Goal: Information Seeking & Learning: Compare options

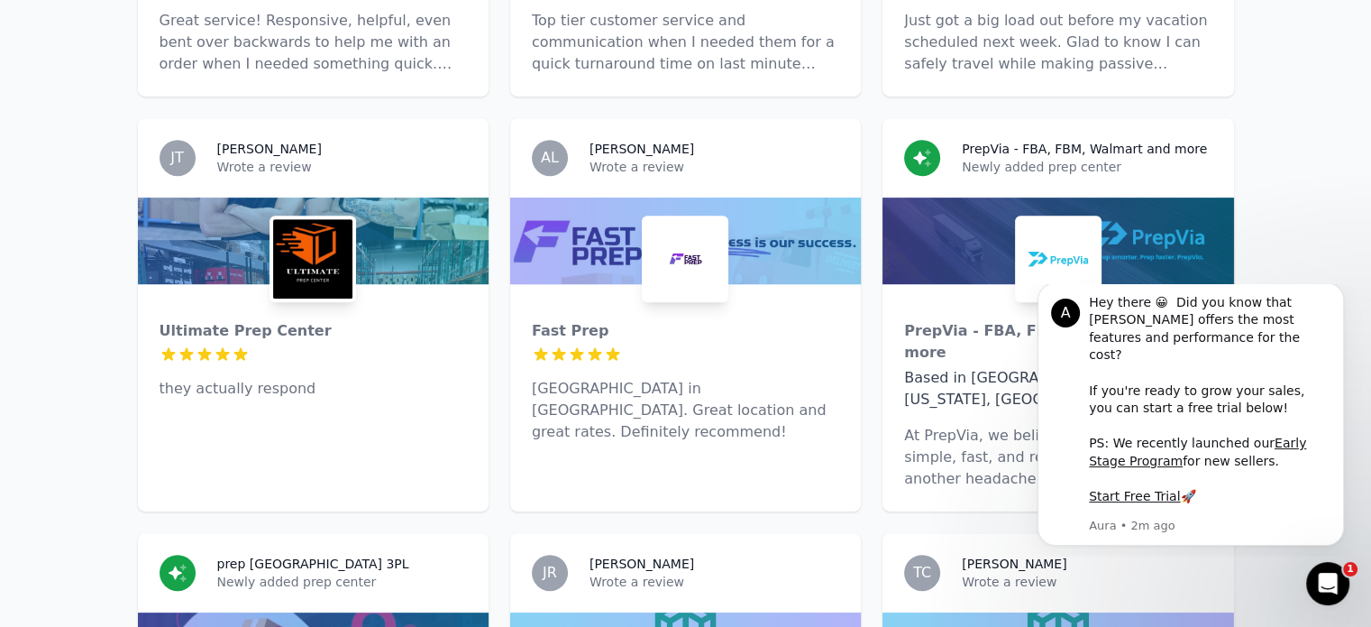
scroll to position [811, 0]
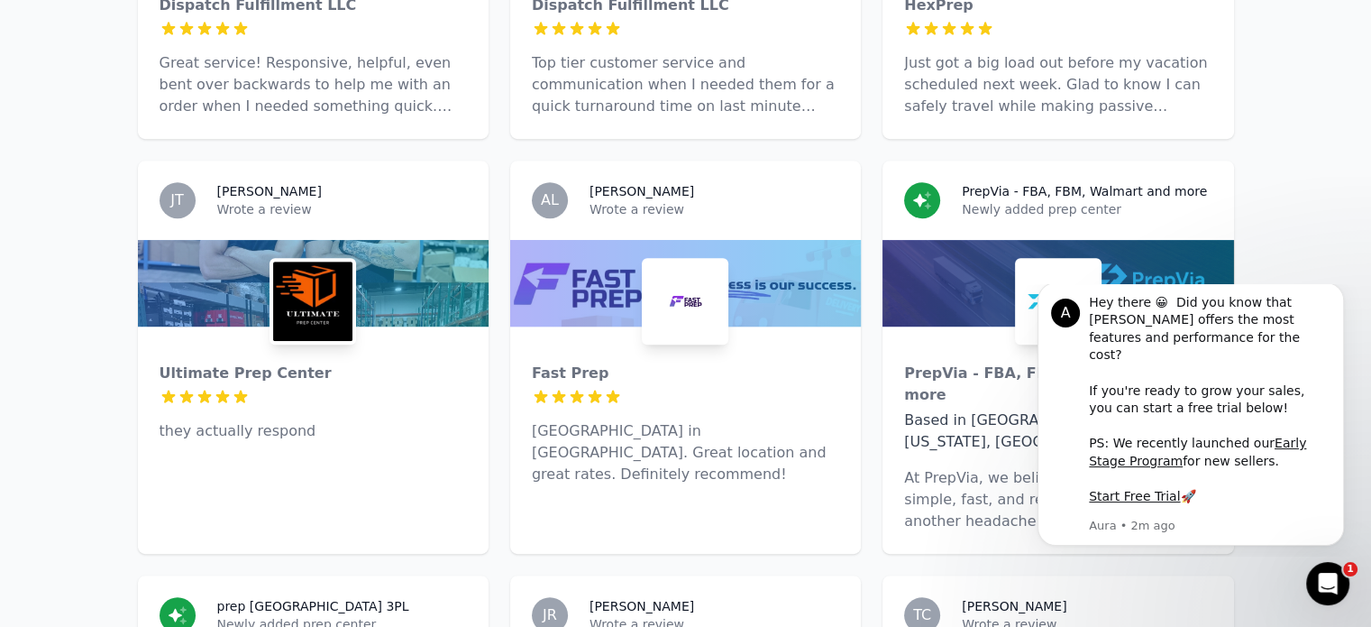
drag, startPoint x: 580, startPoint y: 226, endPoint x: 123, endPoint y: 201, distance: 457.8
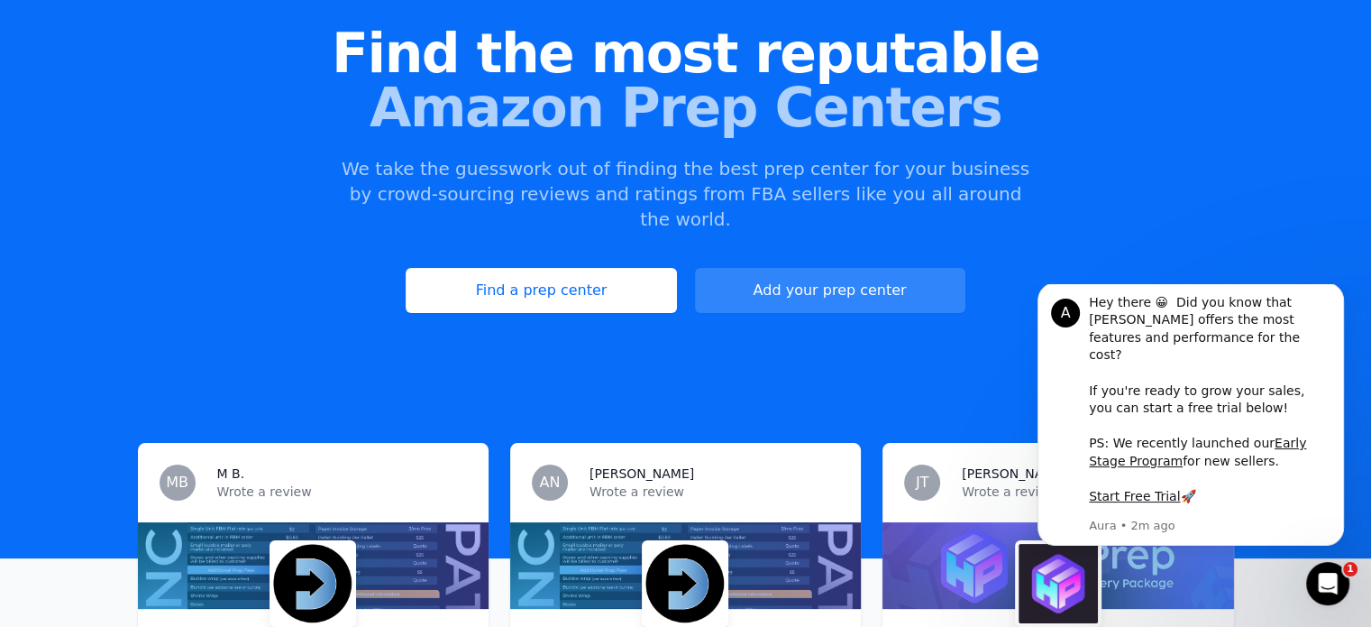
scroll to position [0, 0]
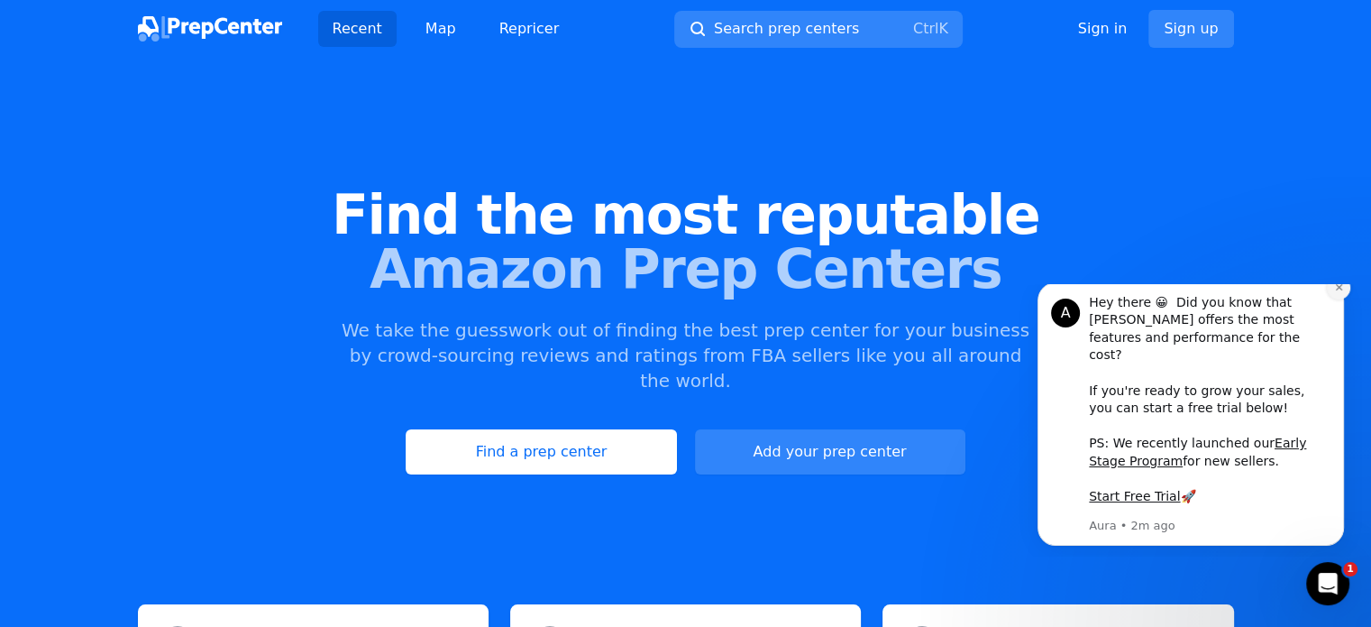
click at [1337, 299] on button "Dismiss notification" at bounding box center [1338, 287] width 23 height 23
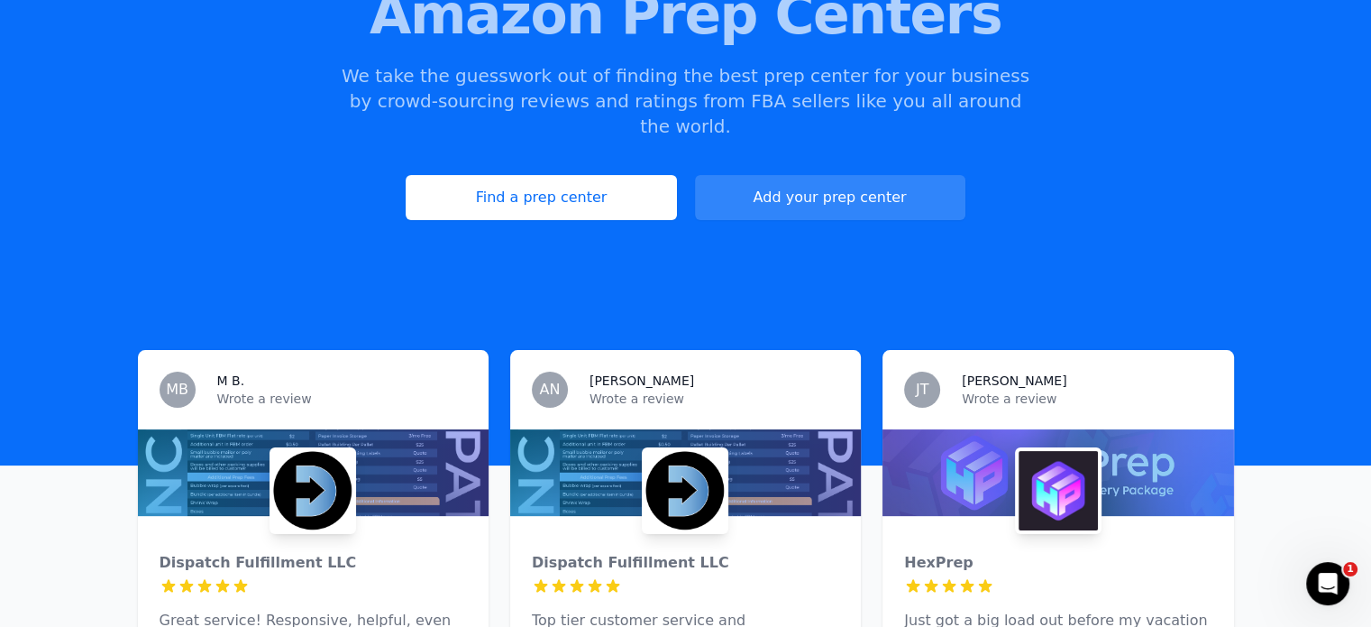
scroll to position [270, 0]
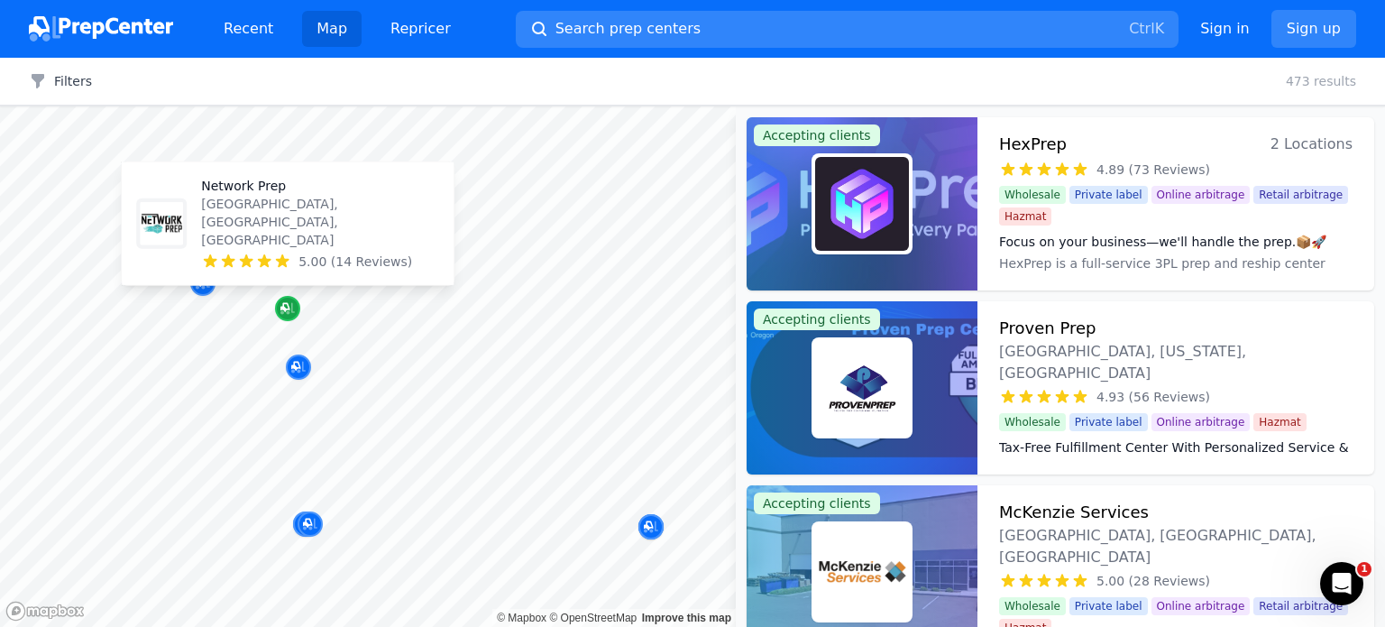
click at [284, 306] on icon "Map marker" at bounding box center [287, 308] width 14 height 18
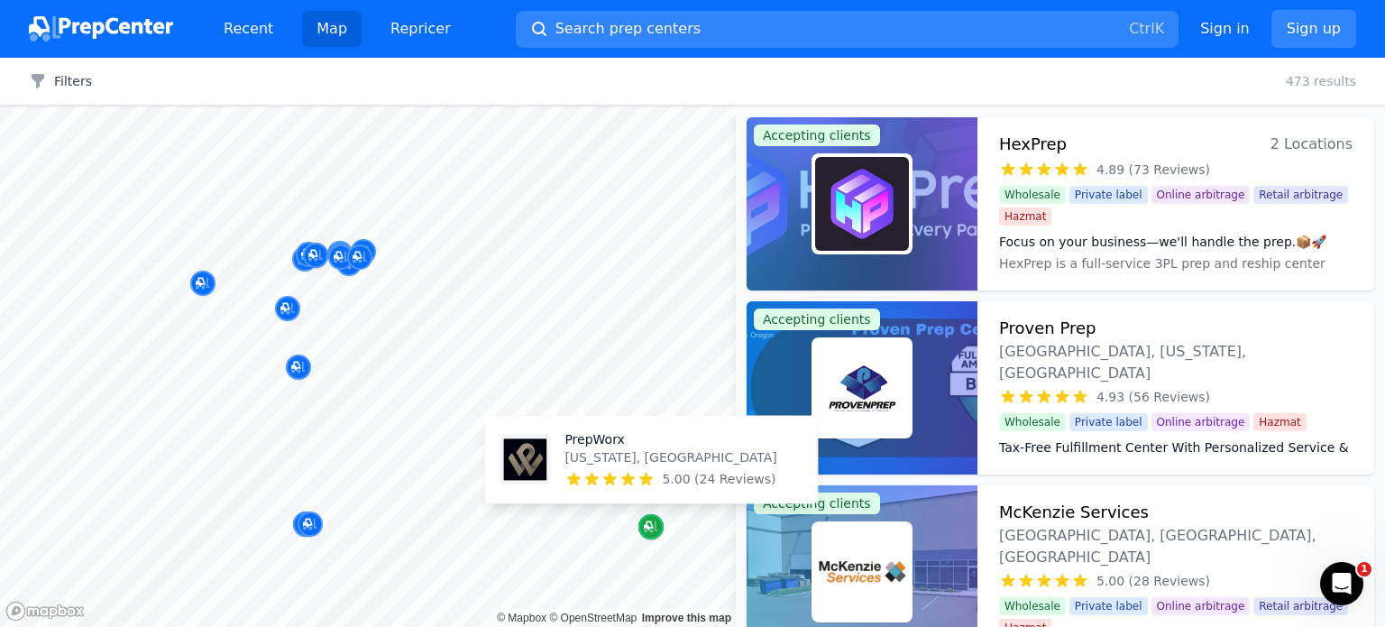
click at [644, 532] on icon "Map marker" at bounding box center [651, 527] width 14 height 18
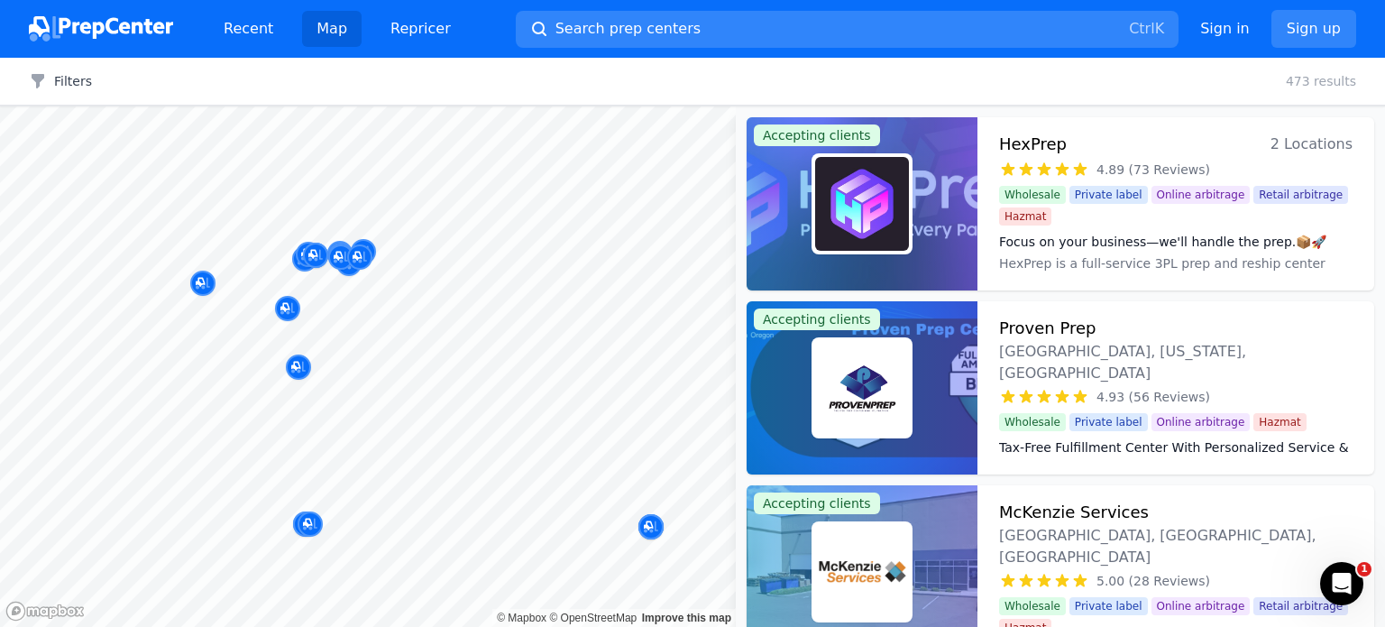
click at [281, 320] on div at bounding box center [391, 315] width 346 height 14
click at [287, 308] on div at bounding box center [391, 315] width 346 height 14
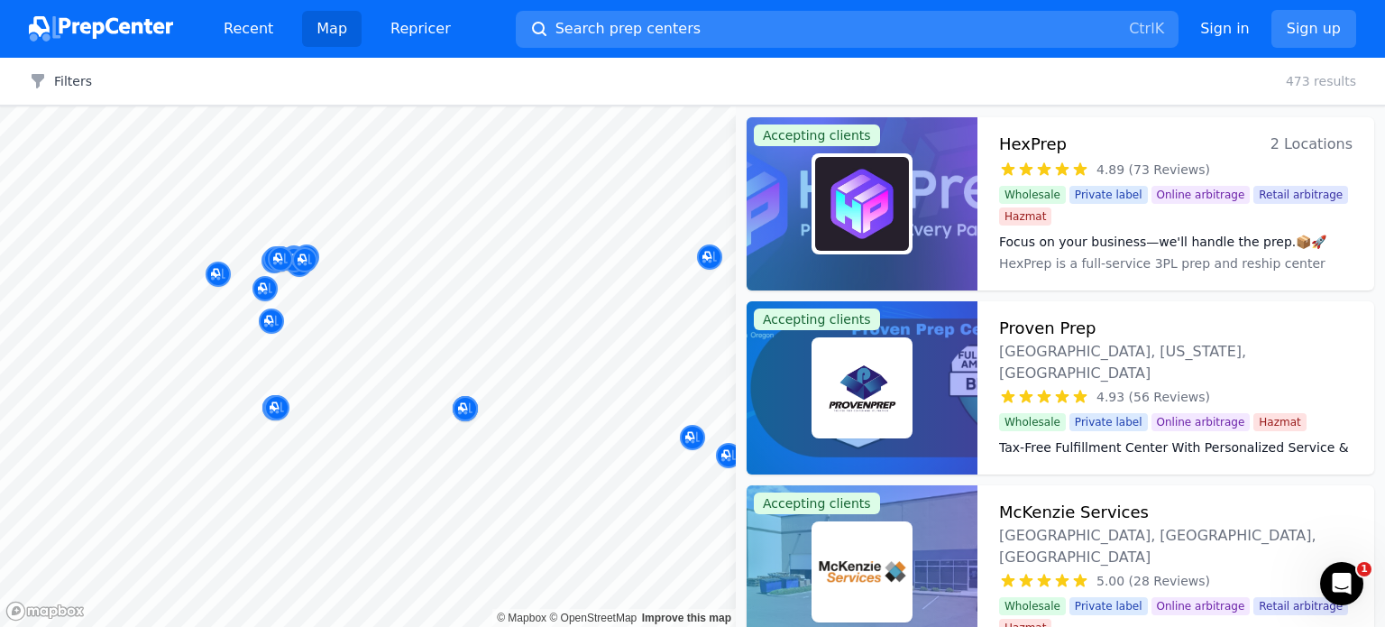
click at [335, 304] on div at bounding box center [492, 311] width 346 height 14
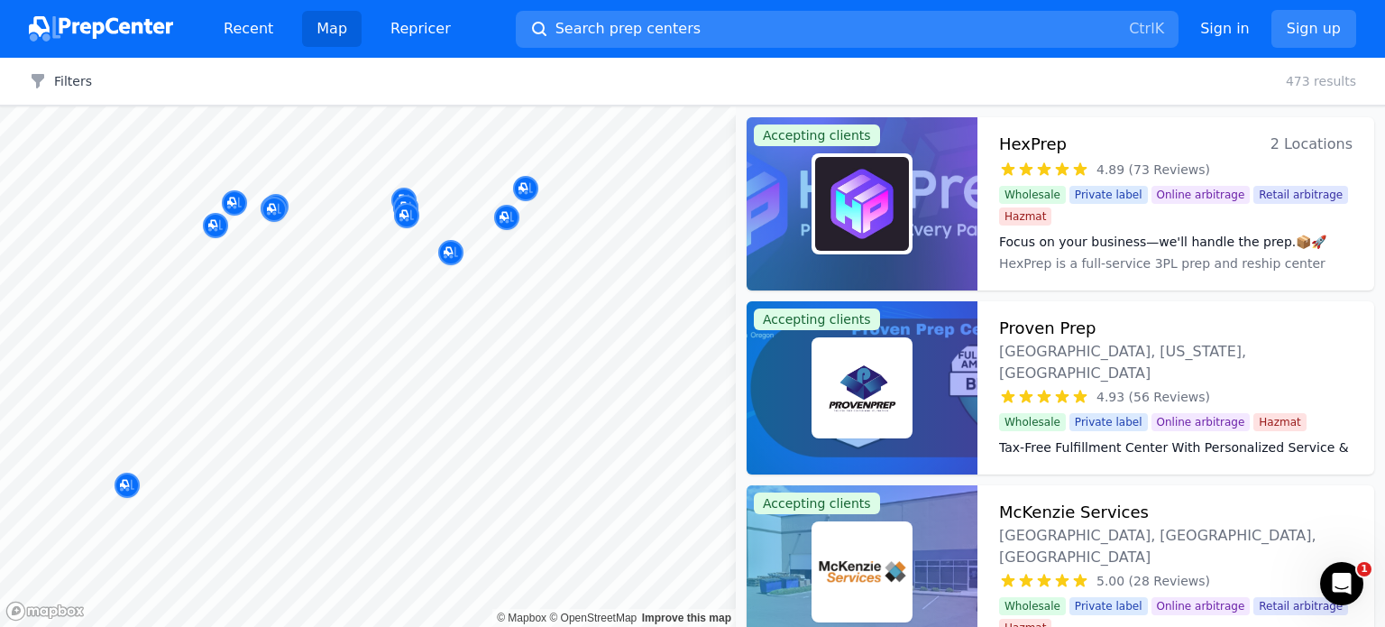
click at [282, 417] on body "Recent Map Repricer Search prep centers Ctrl K Open main menu Sign in Sign up F…" at bounding box center [692, 313] width 1385 height 627
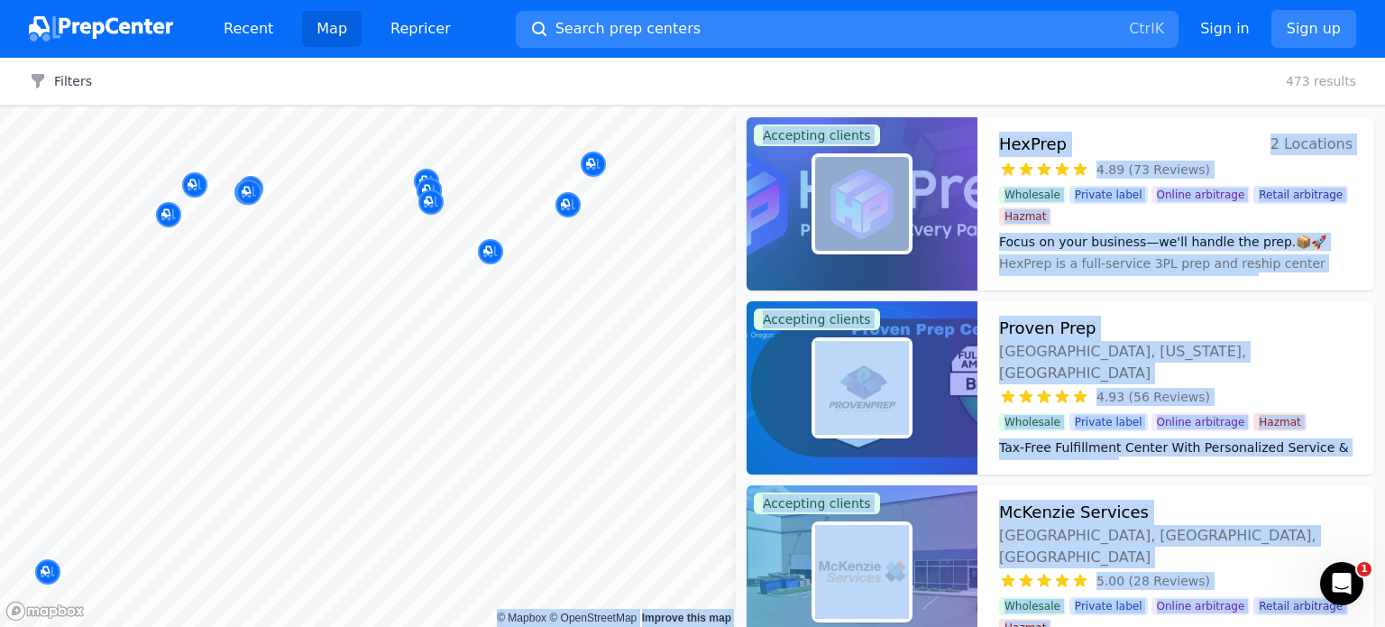
click at [242, 193] on div at bounding box center [173, 195] width 346 height 14
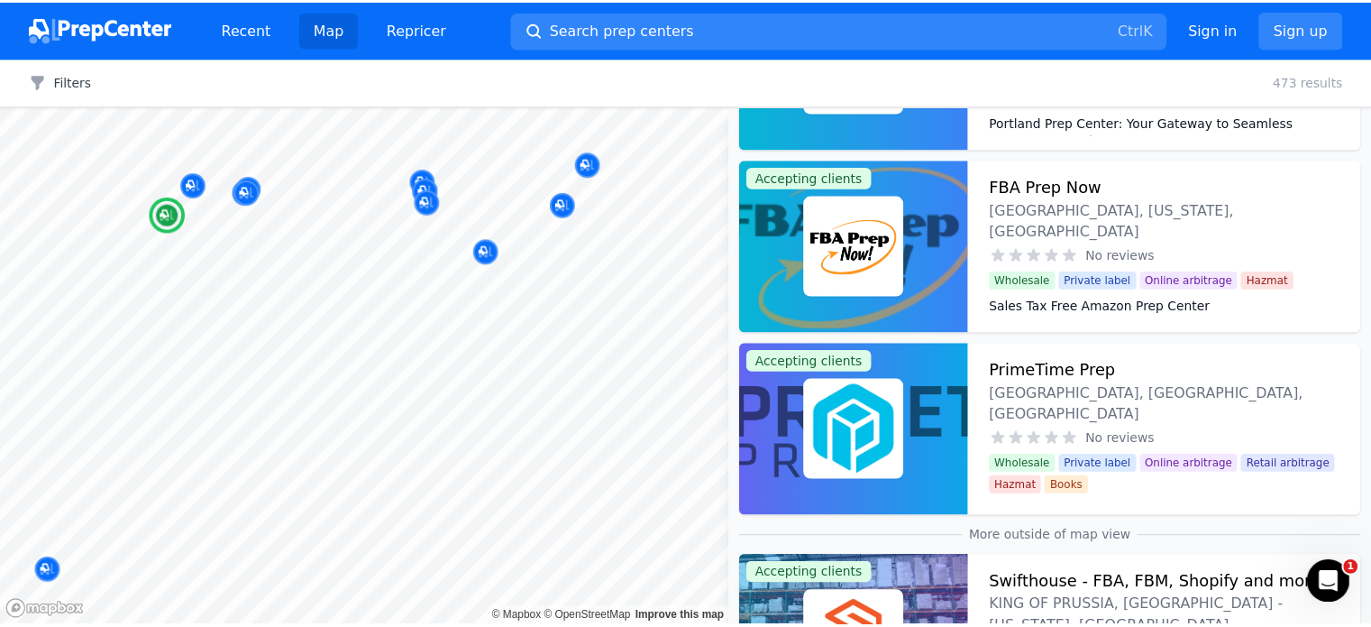
scroll to position [1984, 0]
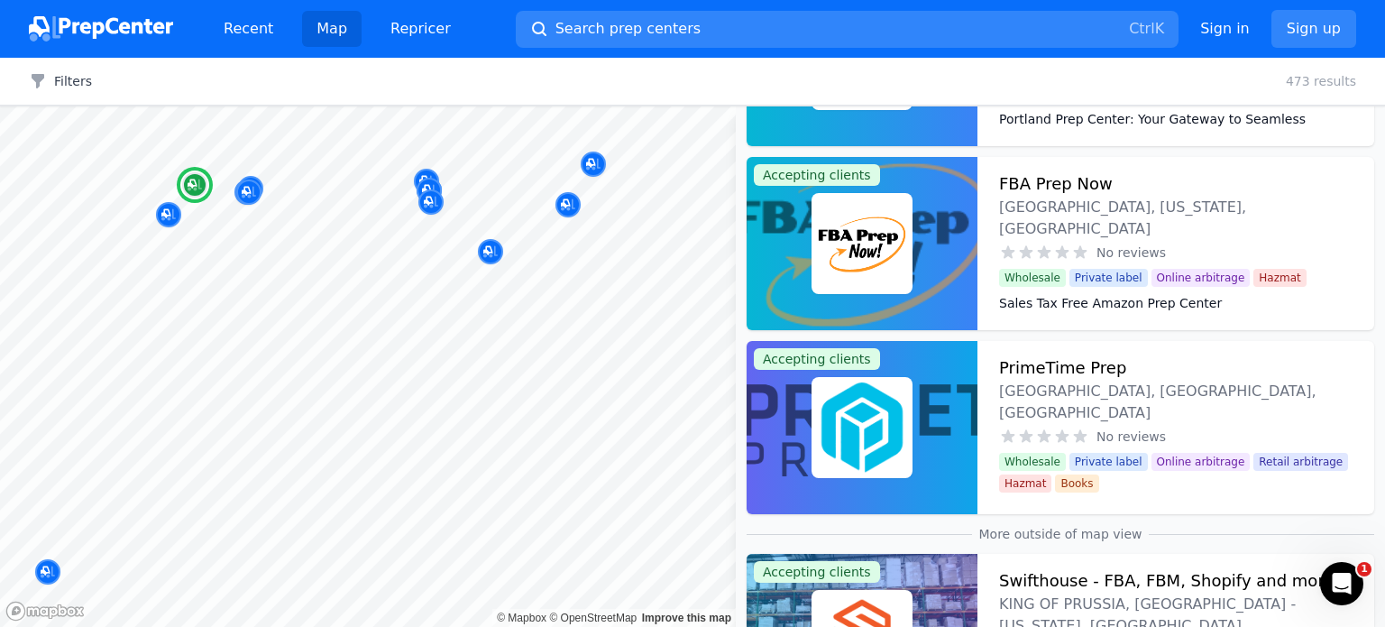
click at [907, 229] on img at bounding box center [862, 244] width 94 height 94
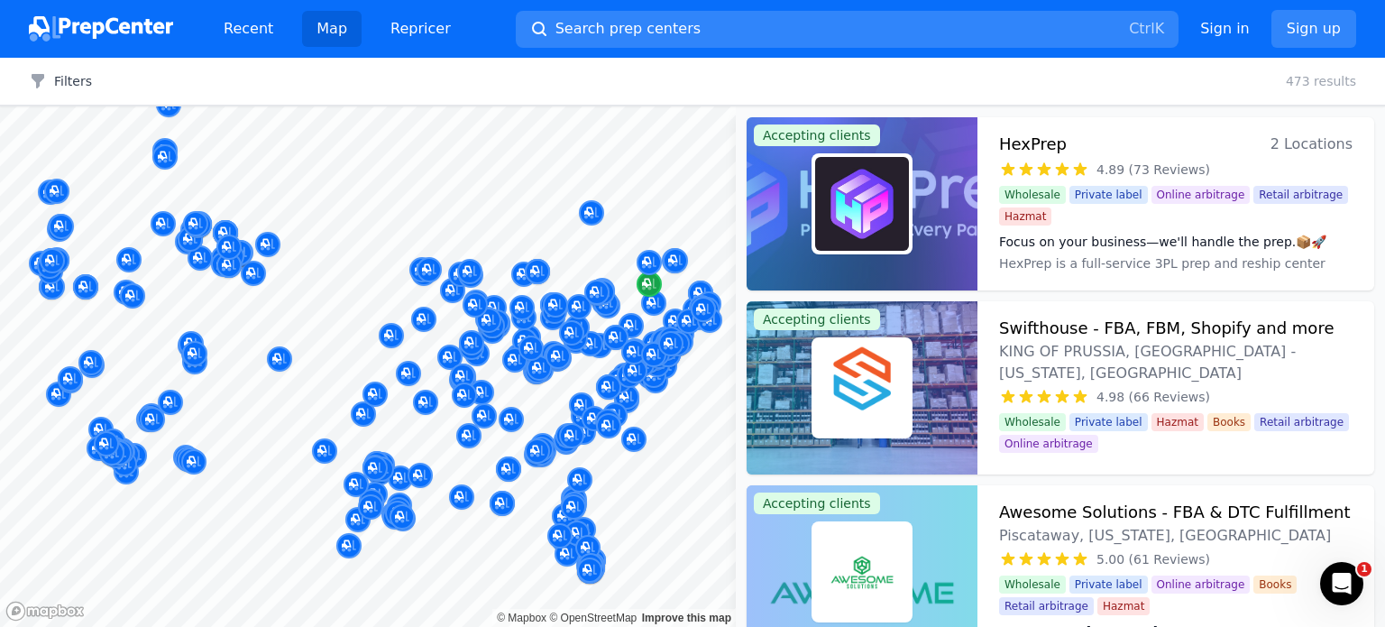
click at [487, 106] on div at bounding box center [368, 106] width 736 height 0
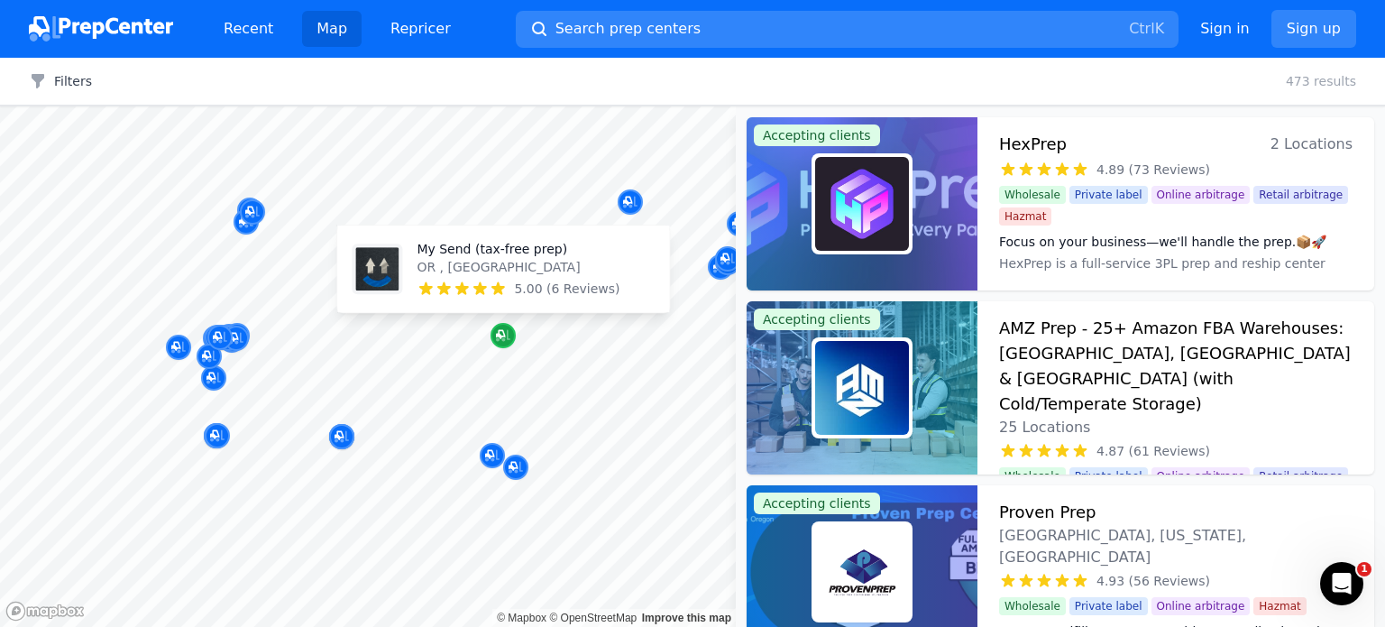
click at [501, 335] on icon "Map marker" at bounding box center [503, 335] width 14 height 18
click at [494, 341] on div "Map marker" at bounding box center [502, 335] width 25 height 25
click at [501, 326] on icon "Map marker" at bounding box center [503, 335] width 14 height 18
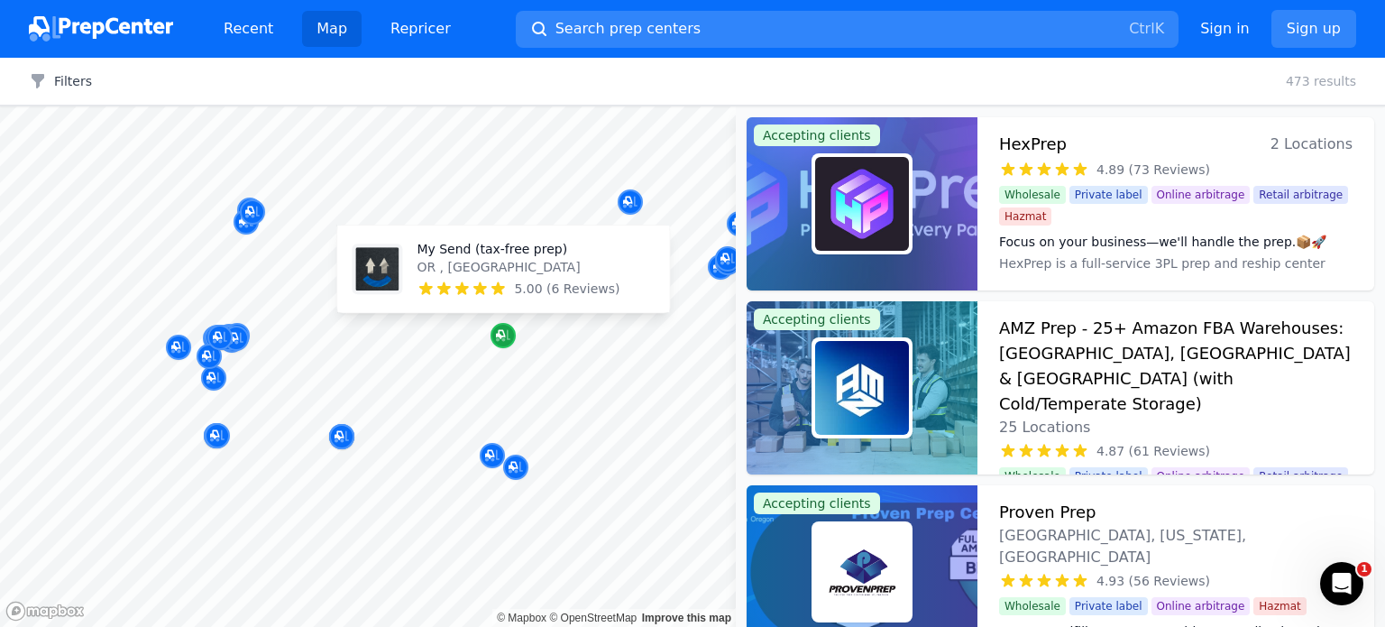
click at [501, 326] on icon "Map marker" at bounding box center [503, 335] width 14 height 18
click at [501, 325] on div "Map marker" at bounding box center [502, 335] width 25 height 25
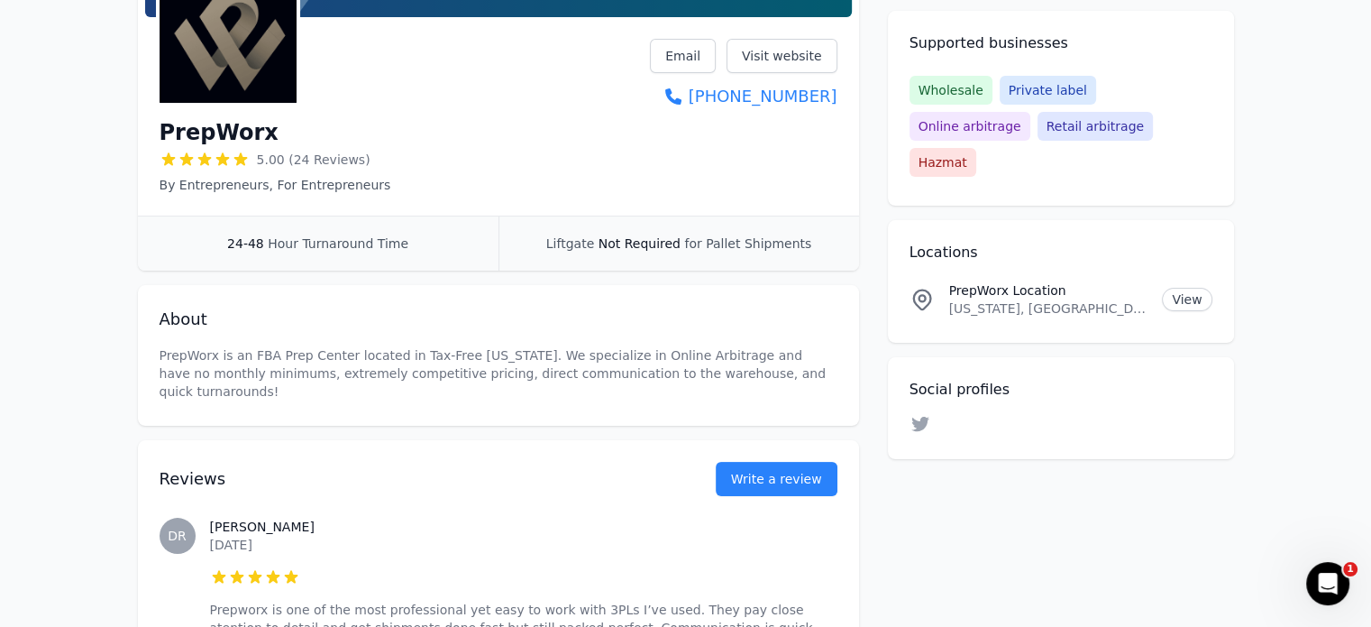
scroll to position [90, 0]
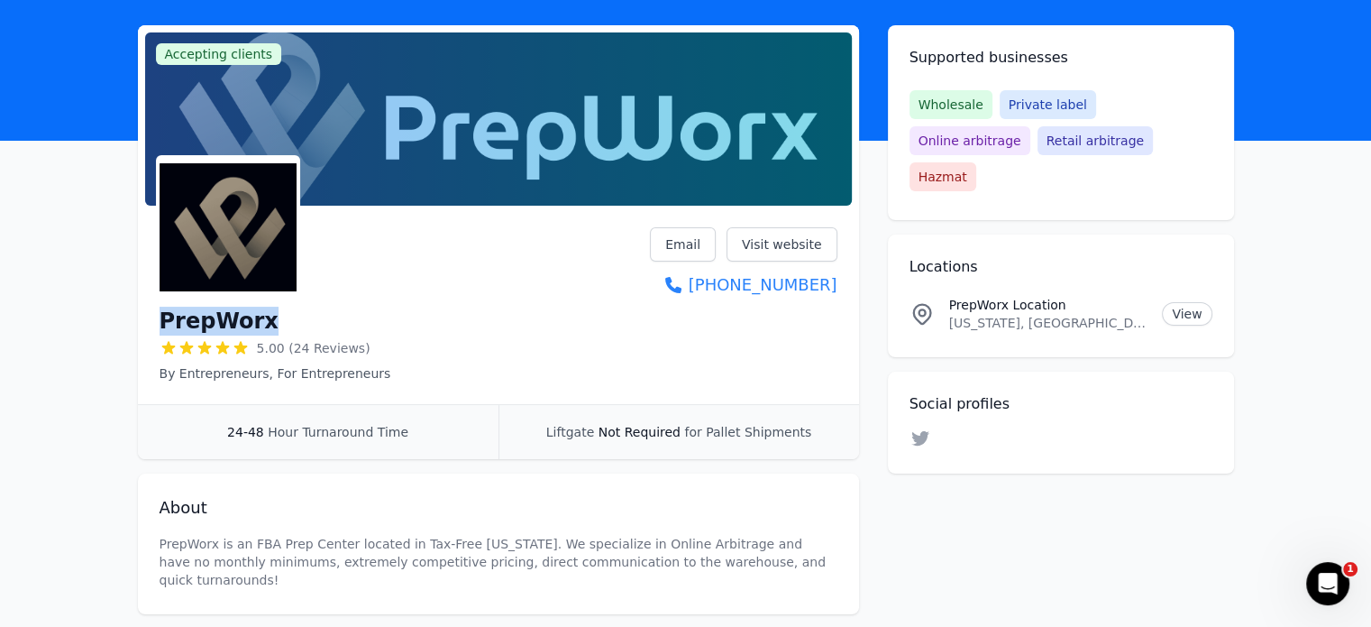
drag, startPoint x: 278, startPoint y: 324, endPoint x: 152, endPoint y: 324, distance: 125.3
click at [152, 324] on div "PrepWorx 5.00 (24 Reviews) By Entrepreneurs, For Entrepreneurs Email Visit webs…" at bounding box center [498, 308] width 721 height 191
copy h1 "PrepWorx"
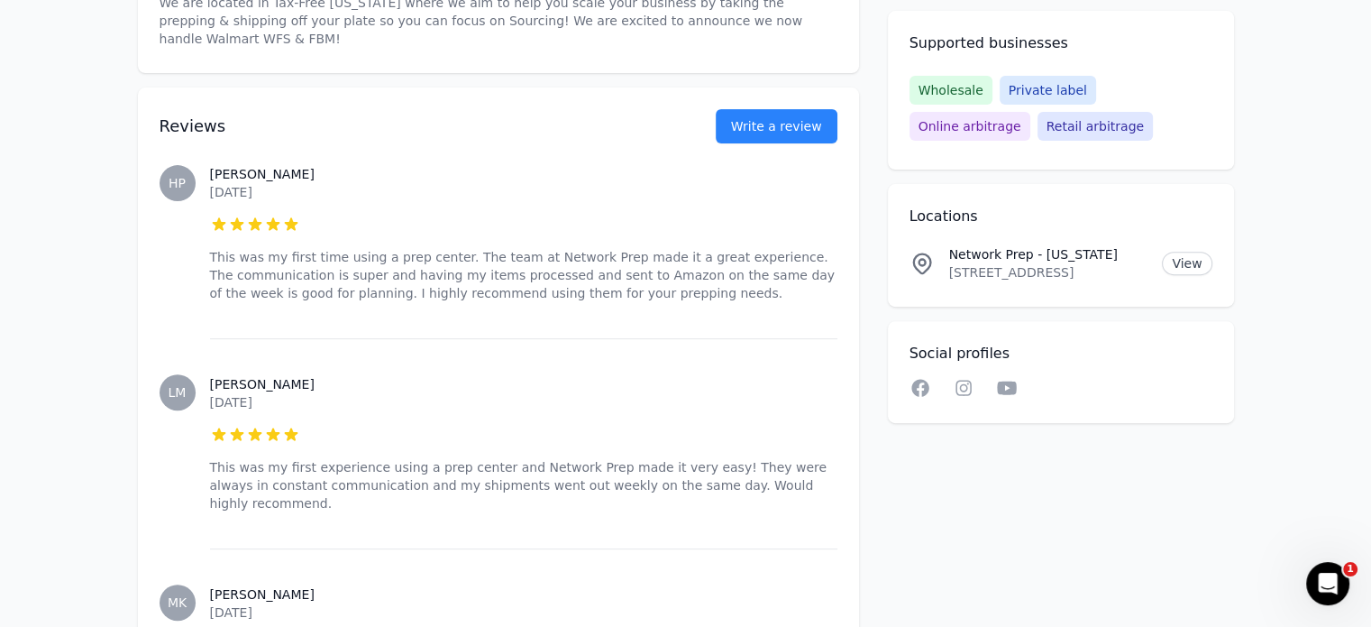
scroll to position [361, 0]
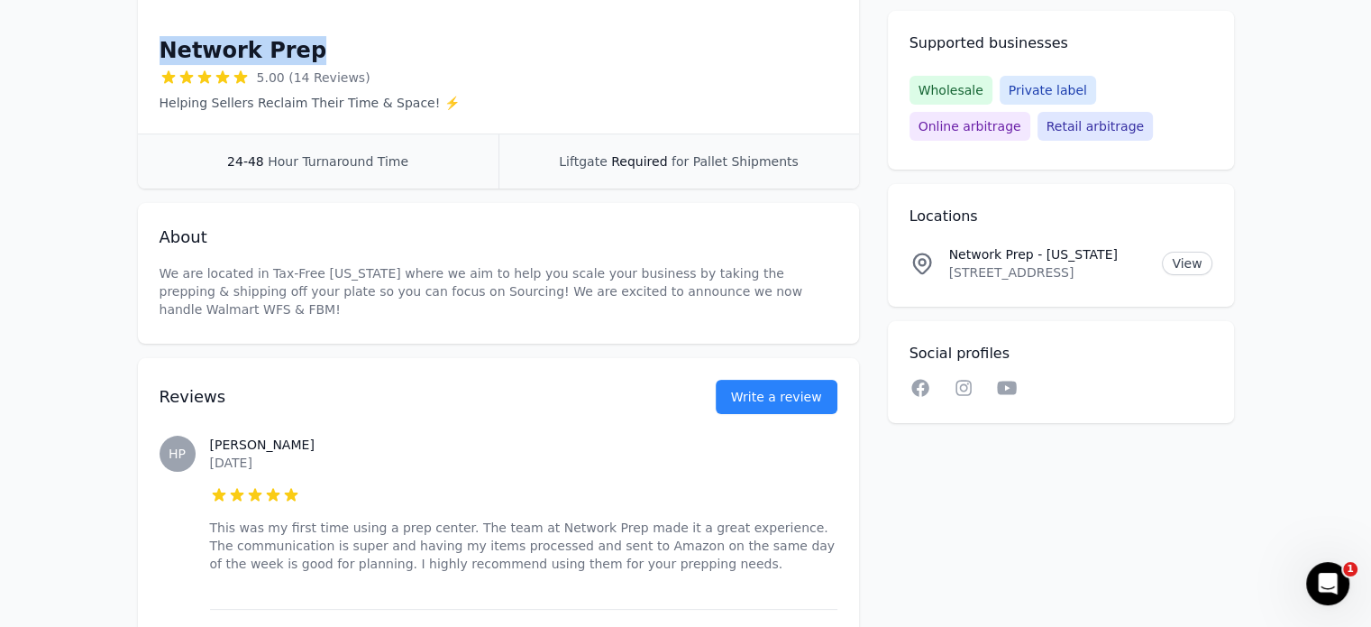
drag, startPoint x: 306, startPoint y: 57, endPoint x: 146, endPoint y: 39, distance: 160.6
click at [146, 39] on div "Network Prep 5.00 (14 Reviews) Helping Sellers Reclaim Their Time & Space! ⚡️ E…" at bounding box center [498, 37] width 721 height 191
copy h1 "Network Prep"
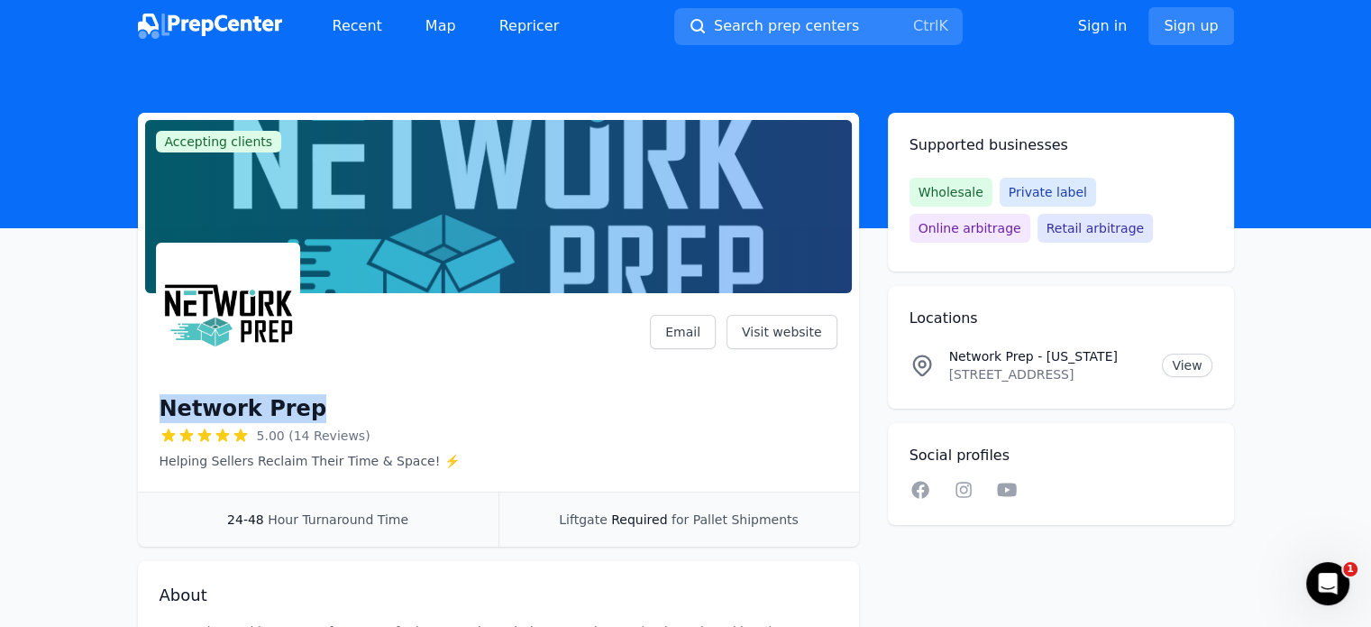
scroll to position [0, 0]
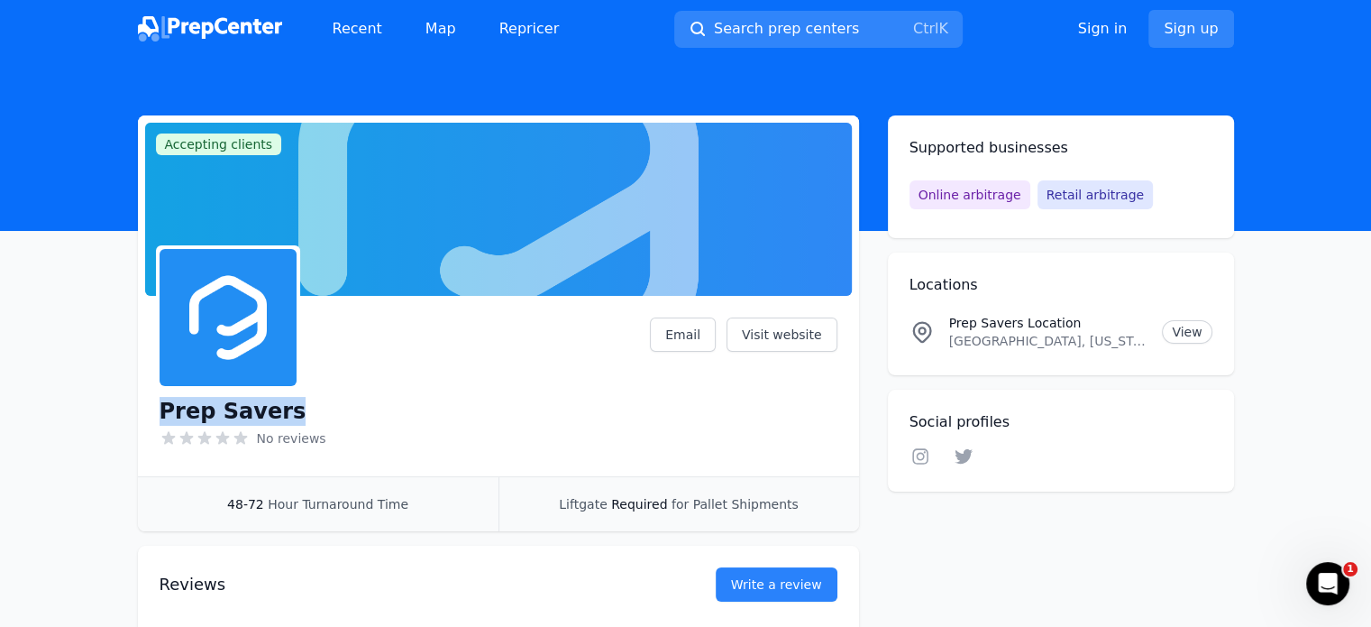
drag, startPoint x: 280, startPoint y: 407, endPoint x: 153, endPoint y: 406, distance: 127.1
click at [153, 406] on div "Prep Savers No reviews Email Visit website" at bounding box center [498, 389] width 721 height 173
copy h1 "Prep Savers"
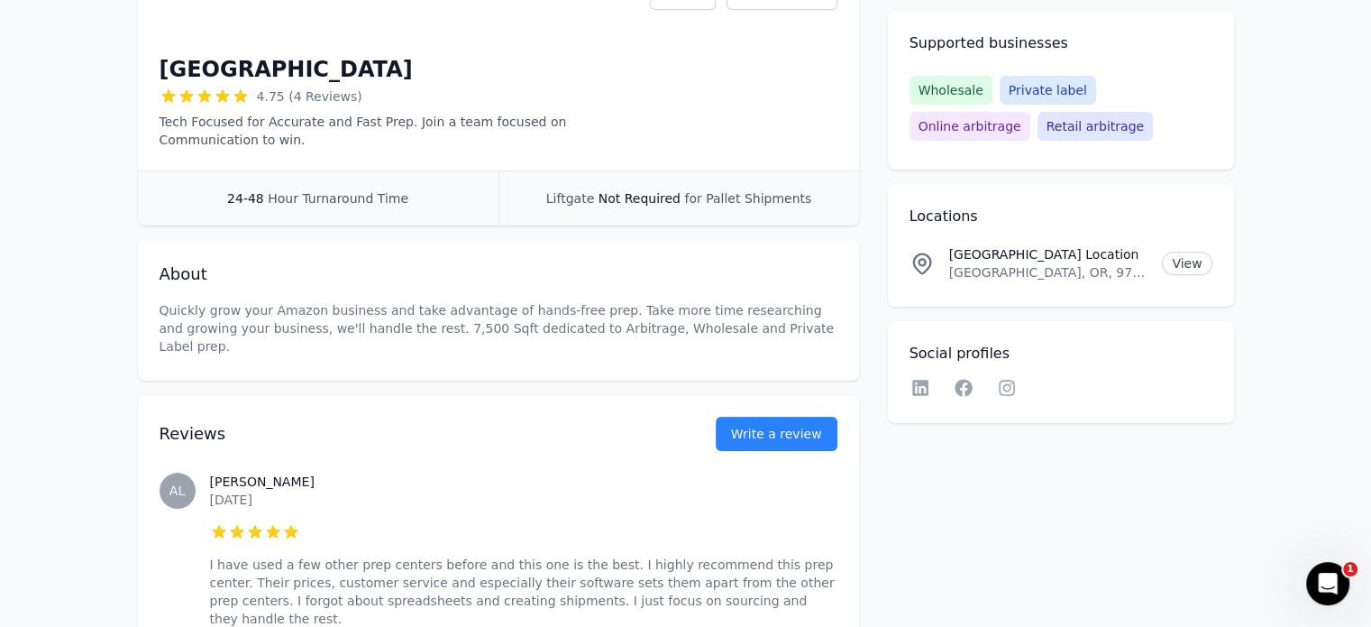
scroll to position [180, 0]
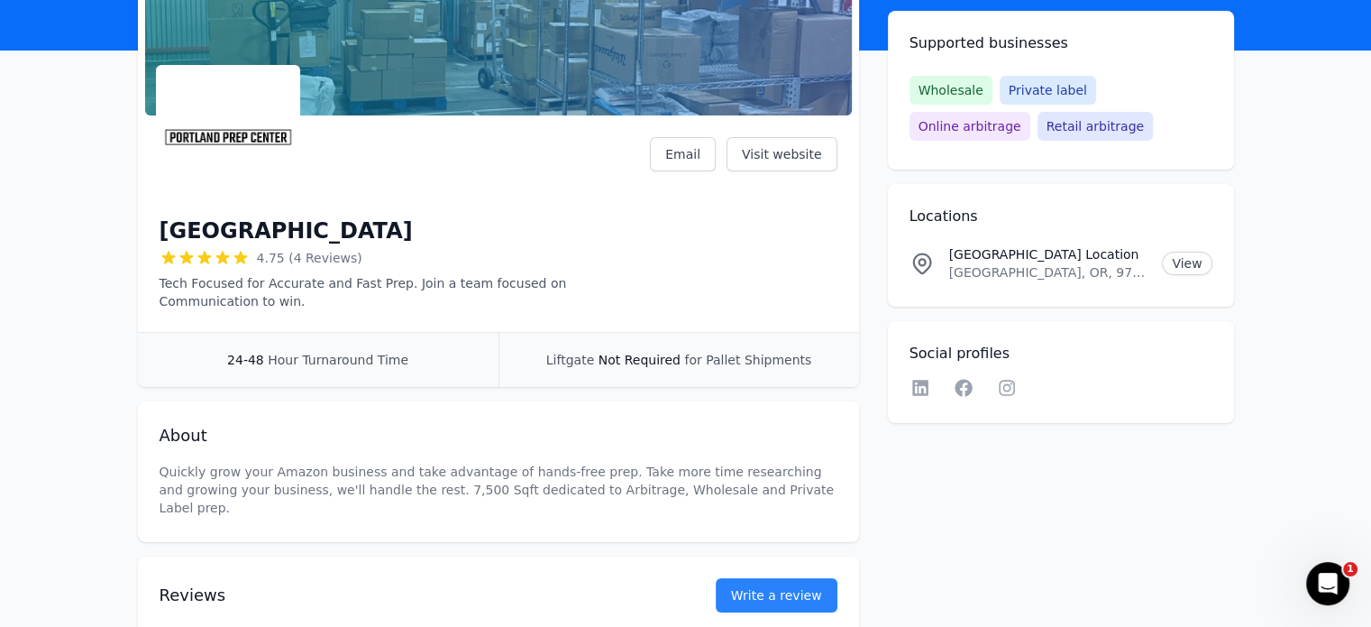
drag, startPoint x: 336, startPoint y: 235, endPoint x: 164, endPoint y: 243, distance: 172.4
click at [164, 243] on div "Portland Prep Center" at bounding box center [405, 230] width 491 height 29
copy h1 "Portland Prep Center"
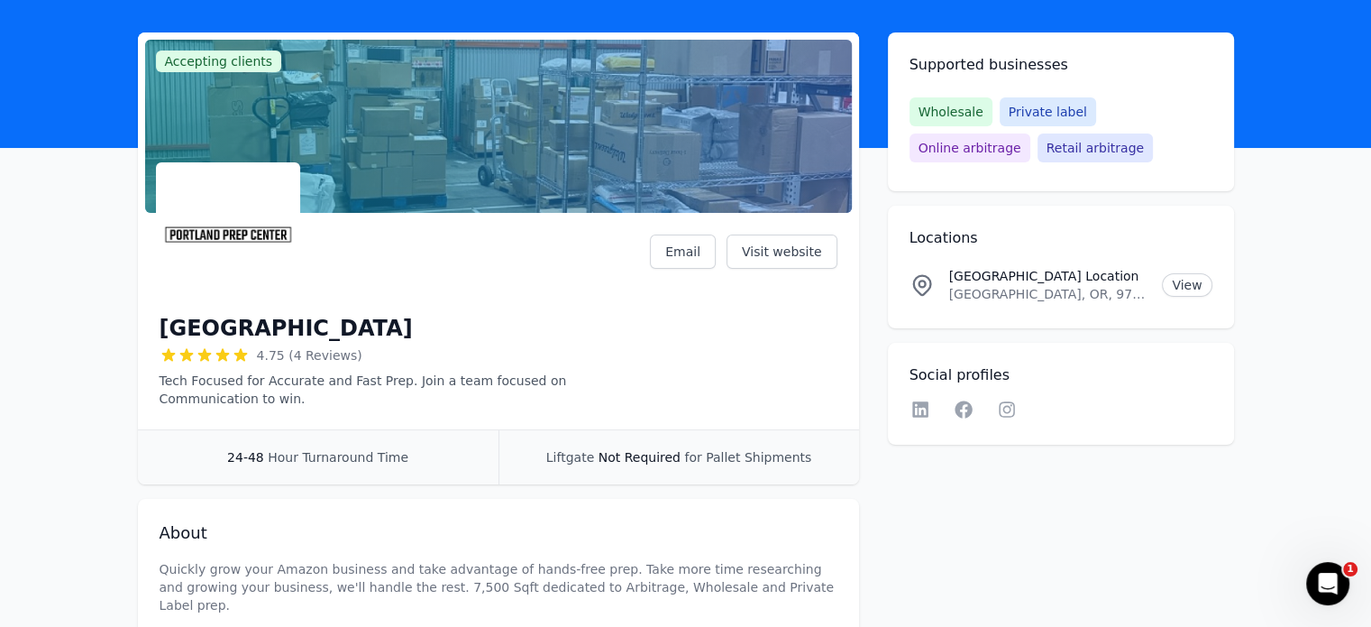
scroll to position [0, 0]
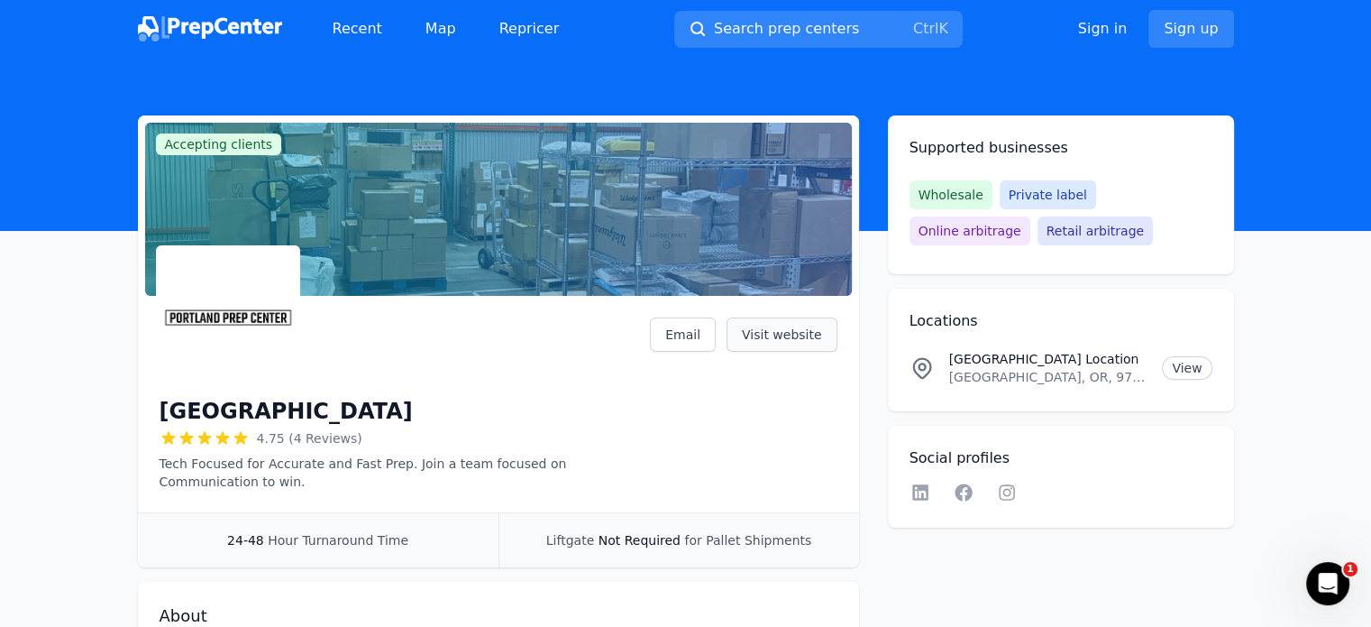
click at [769, 335] on link "Visit website" at bounding box center [782, 334] width 111 height 34
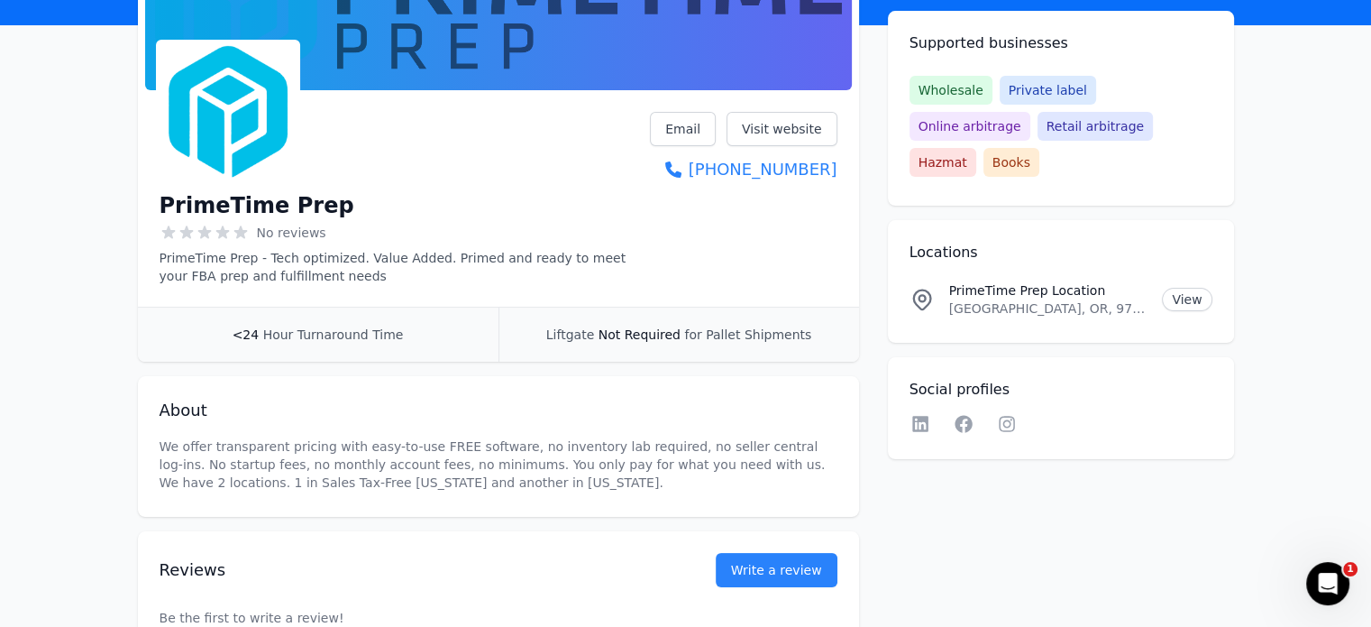
scroll to position [338, 0]
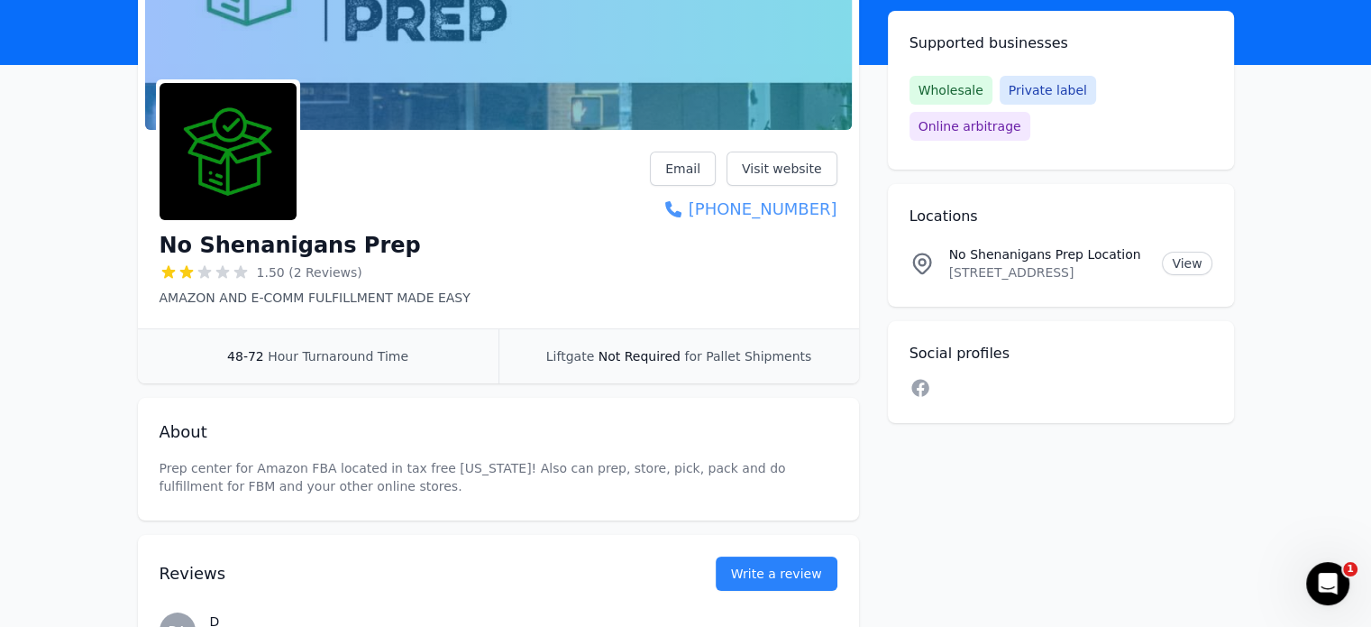
scroll to position [90, 0]
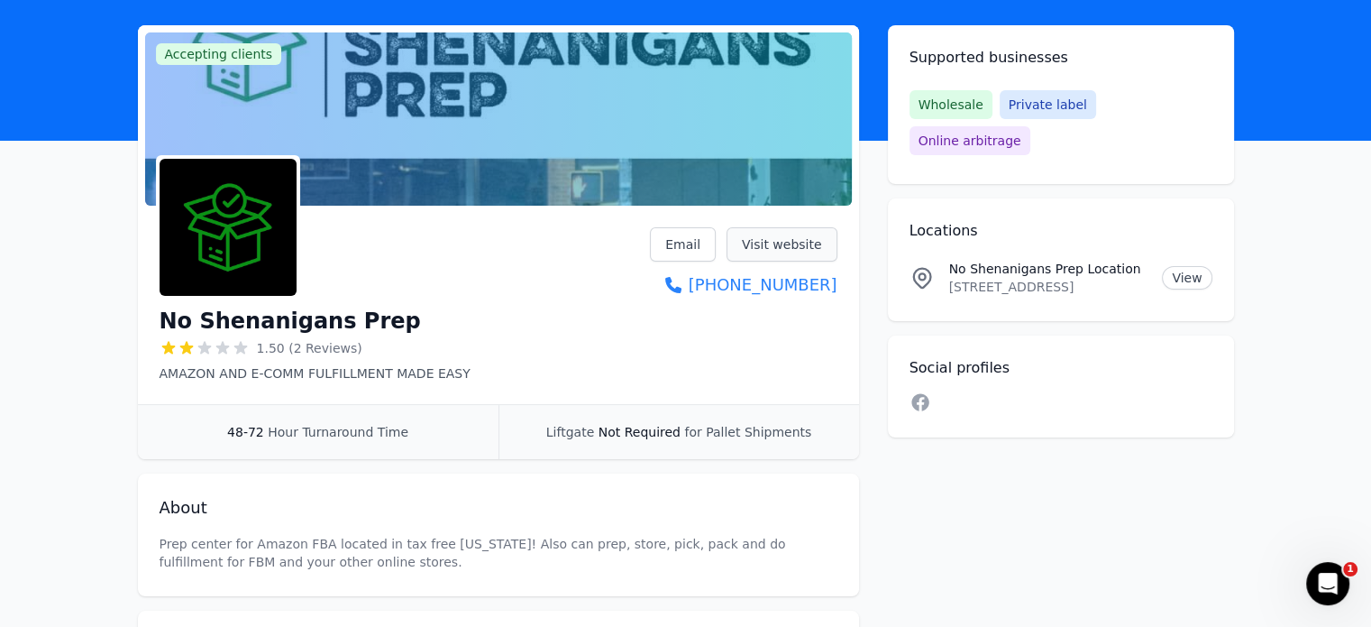
click at [786, 244] on link "Visit website" at bounding box center [782, 244] width 111 height 34
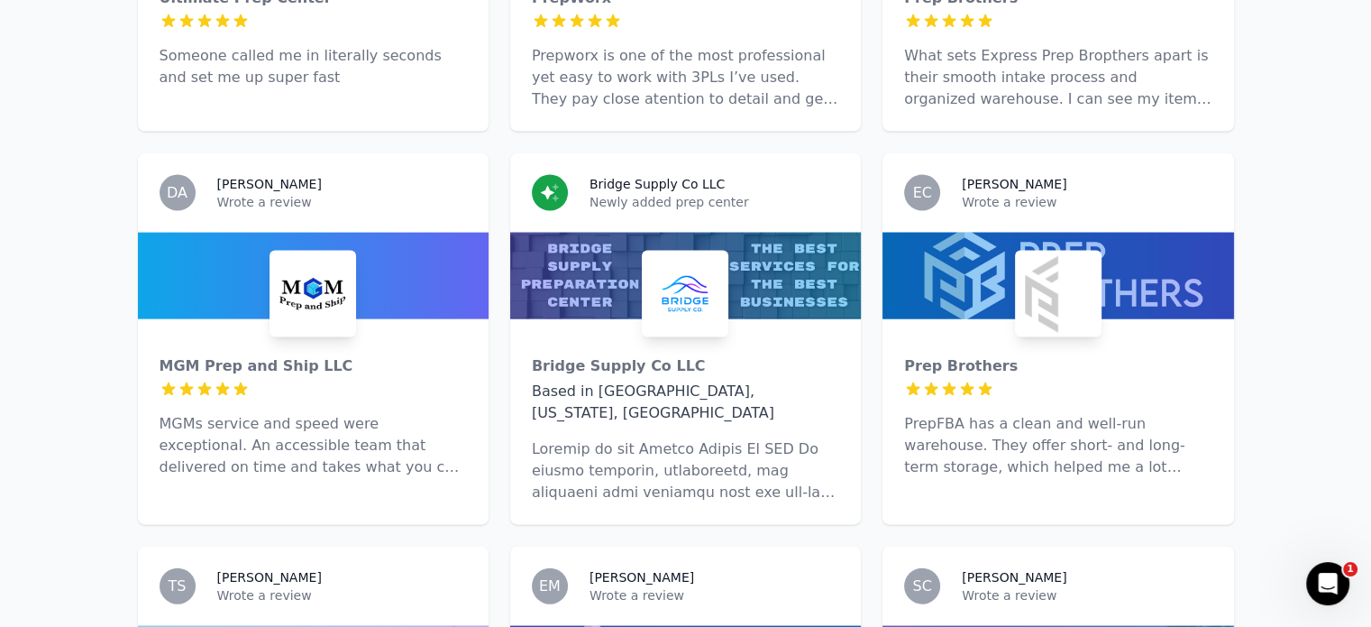
scroll to position [4100, 0]
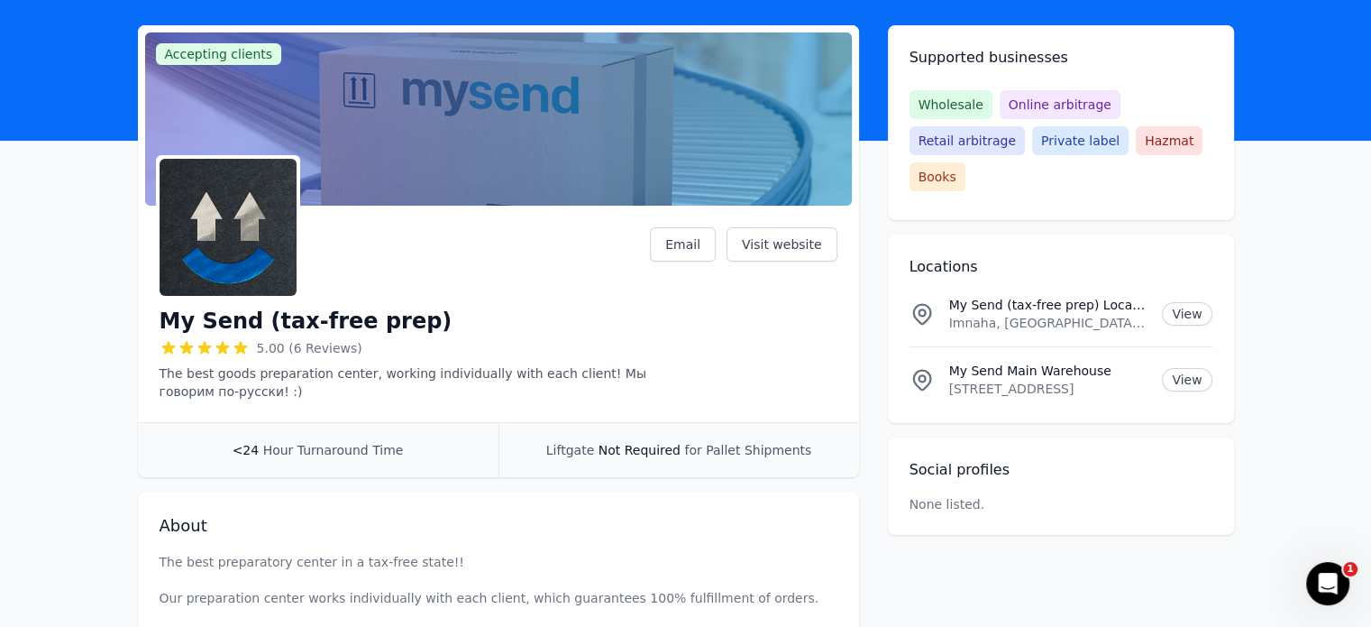
scroll to position [180, 0]
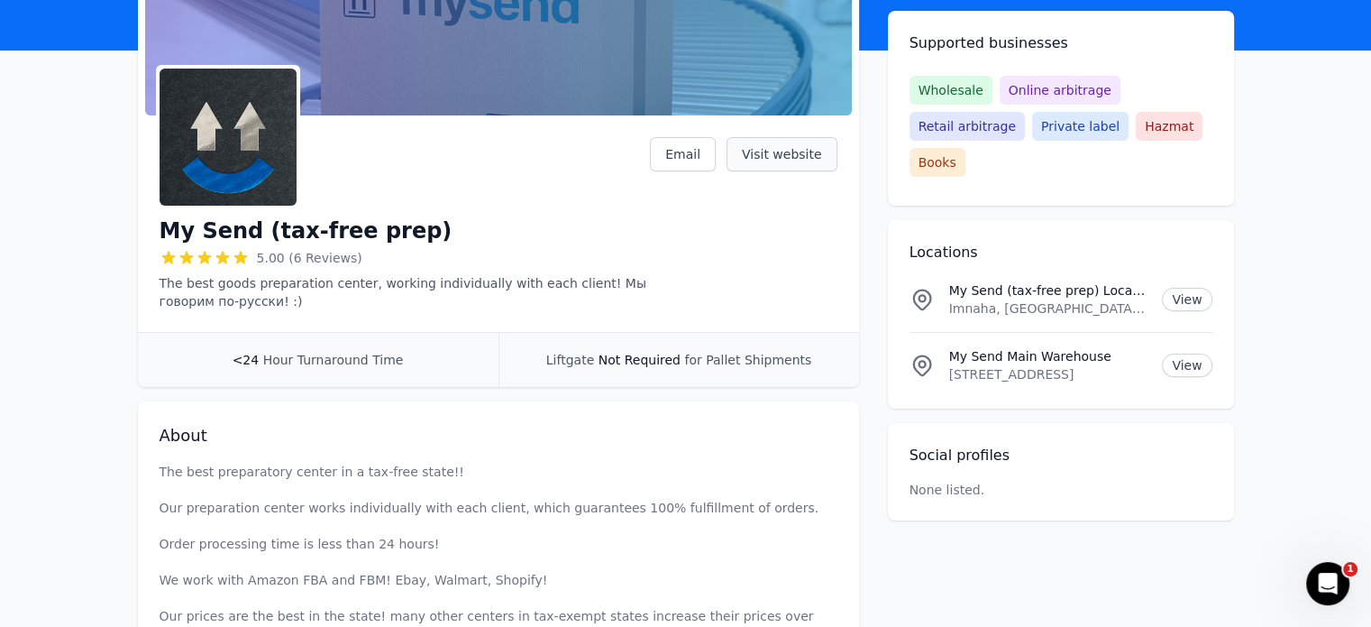
click at [780, 158] on link "Visit website" at bounding box center [782, 154] width 111 height 34
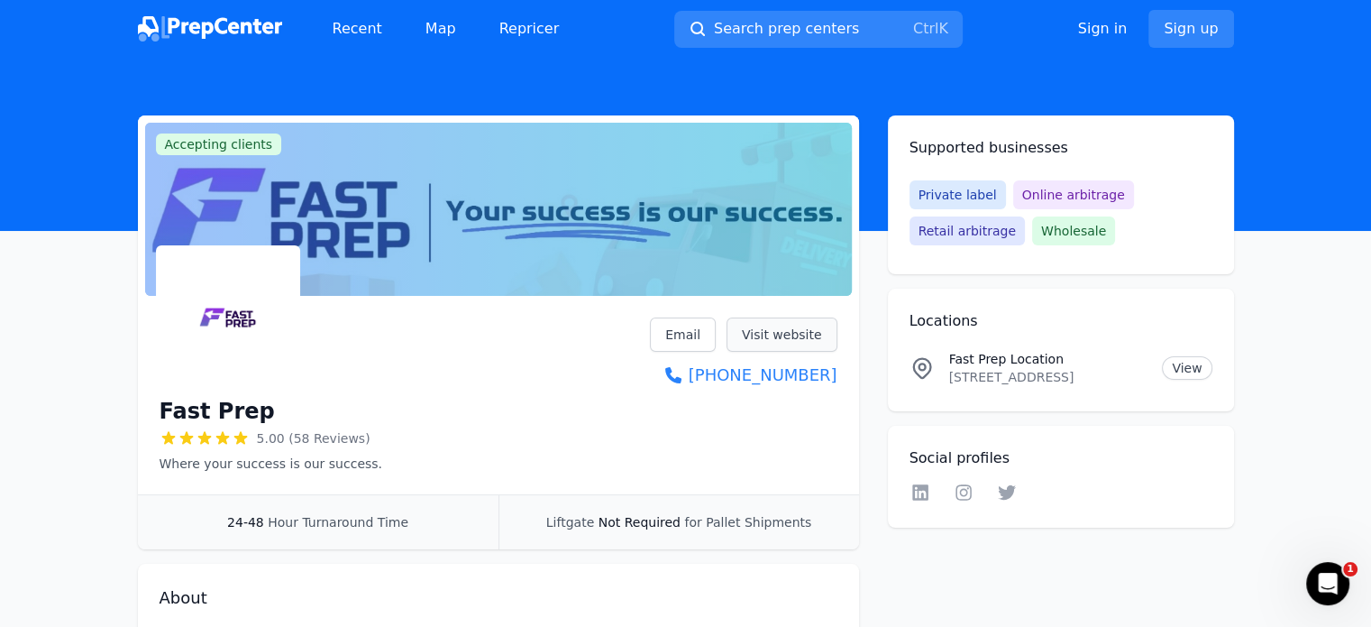
click at [773, 324] on link "Visit website" at bounding box center [782, 334] width 111 height 34
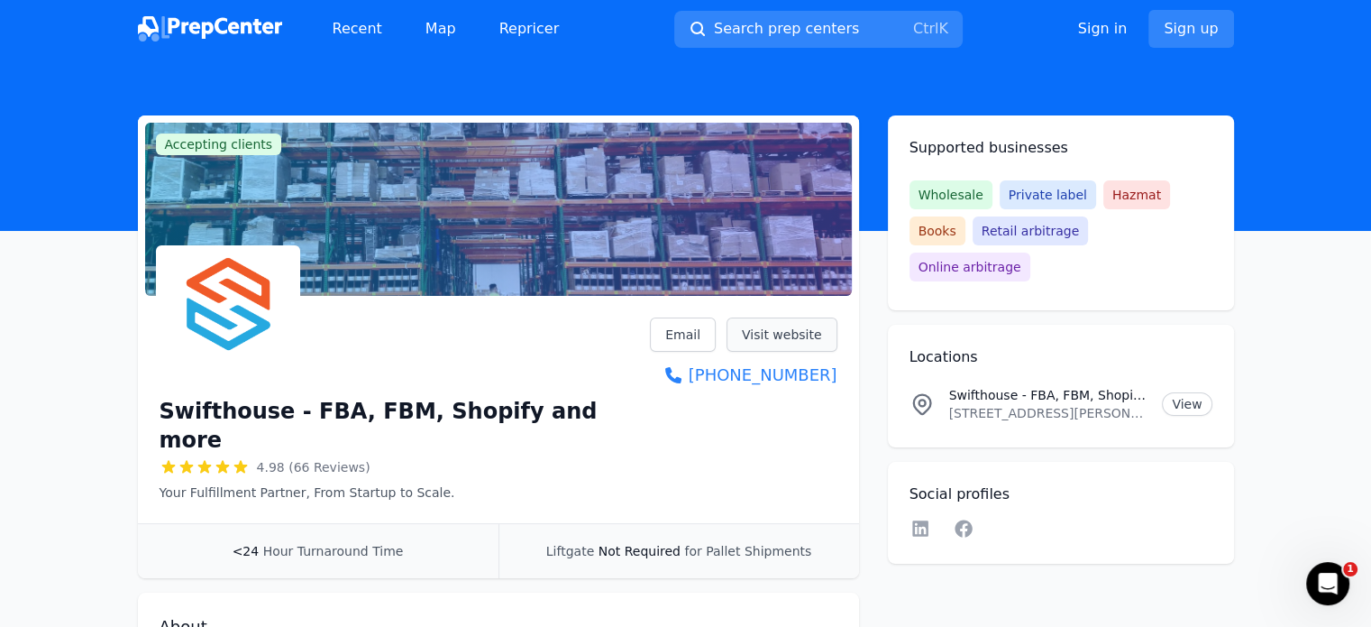
click at [757, 333] on link "Visit website" at bounding box center [782, 334] width 111 height 34
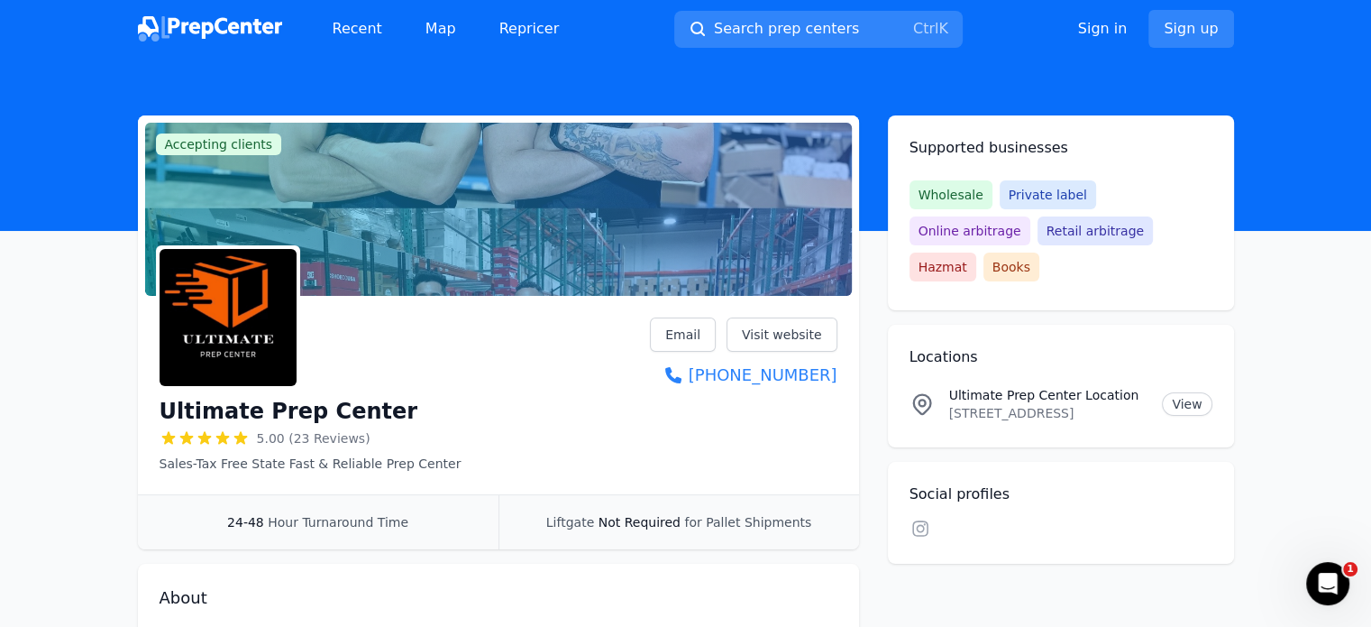
click at [768, 307] on div "Ultimate Prep Center 5.00 (23 Reviews) Sales-Tax Free State Fast & Reliable Pre…" at bounding box center [498, 398] width 721 height 191
click at [772, 334] on link "Visit website" at bounding box center [782, 334] width 111 height 34
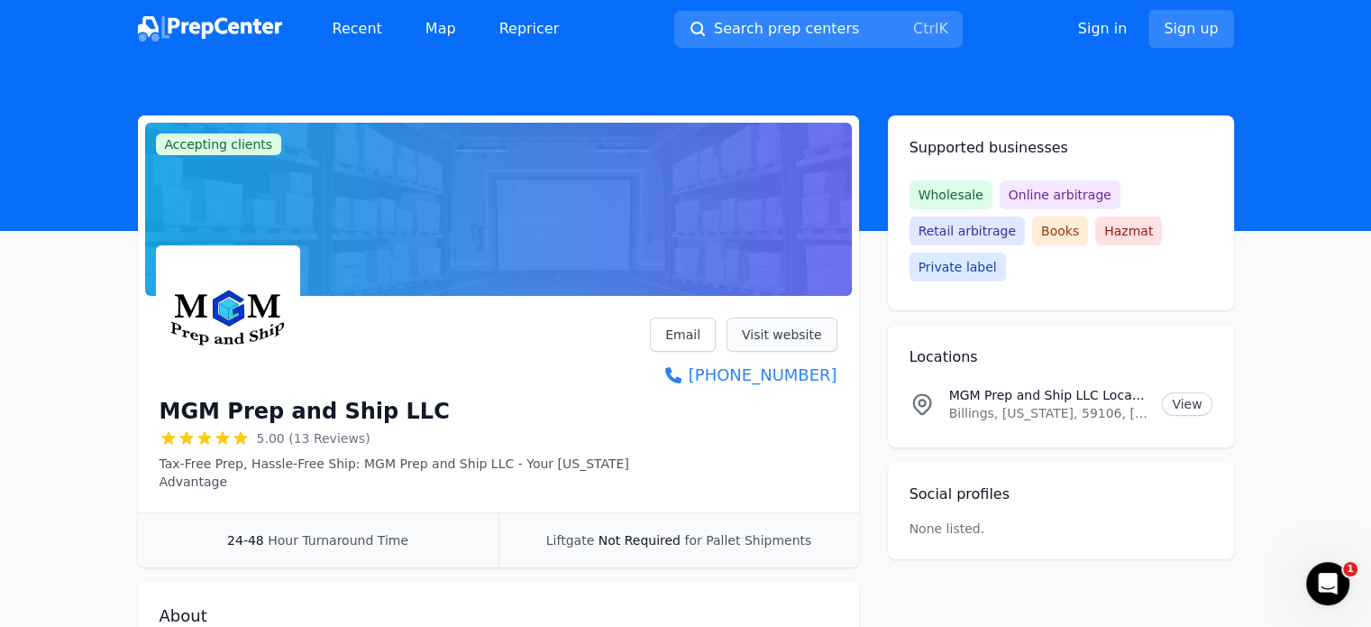
click at [783, 336] on link "Visit website" at bounding box center [782, 334] width 111 height 34
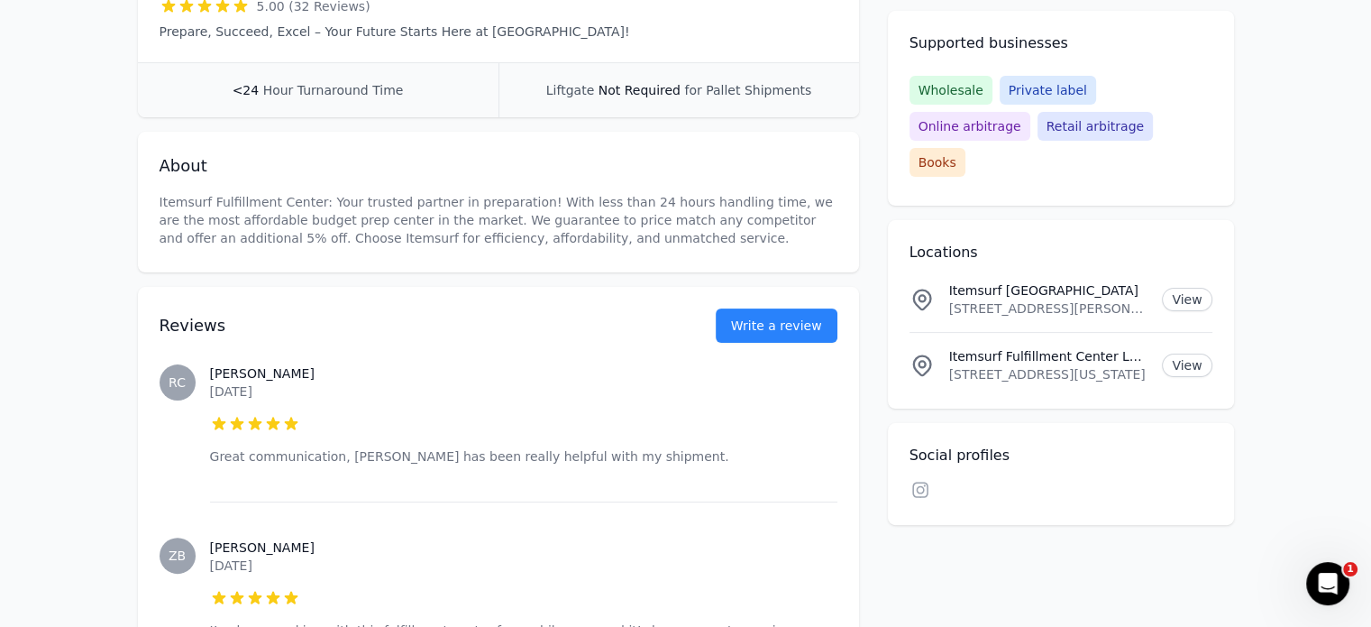
scroll to position [90, 0]
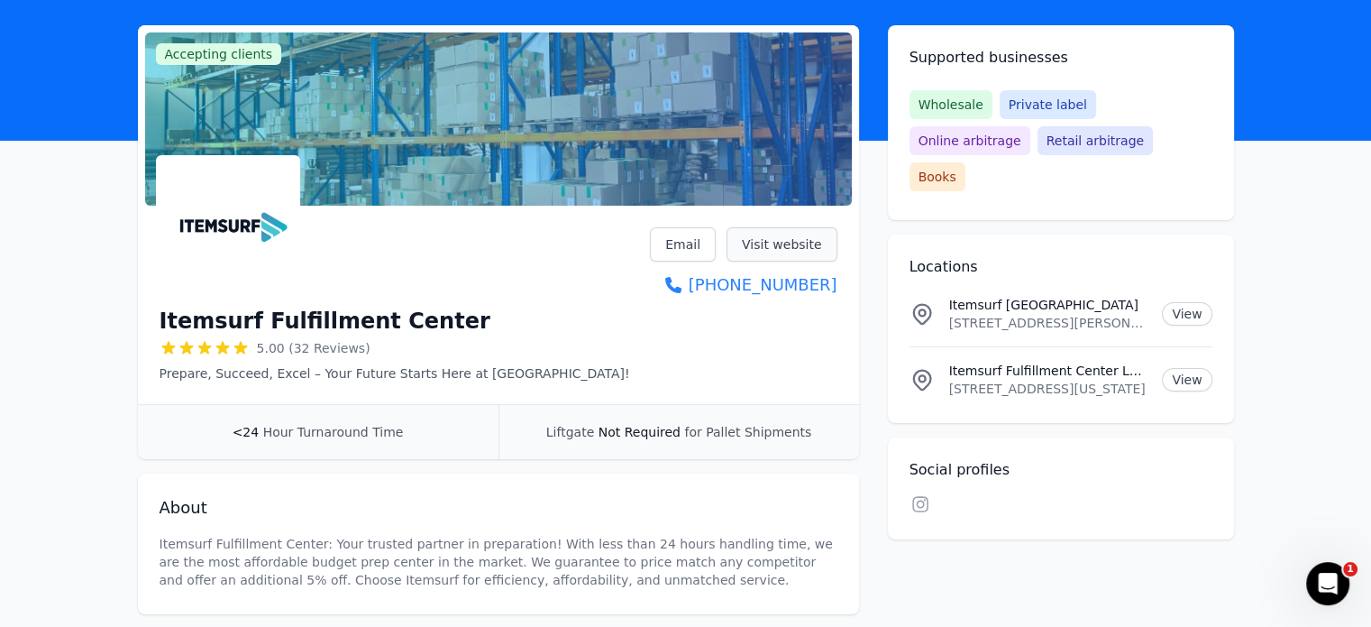
click at [768, 245] on link "Visit website" at bounding box center [782, 244] width 111 height 34
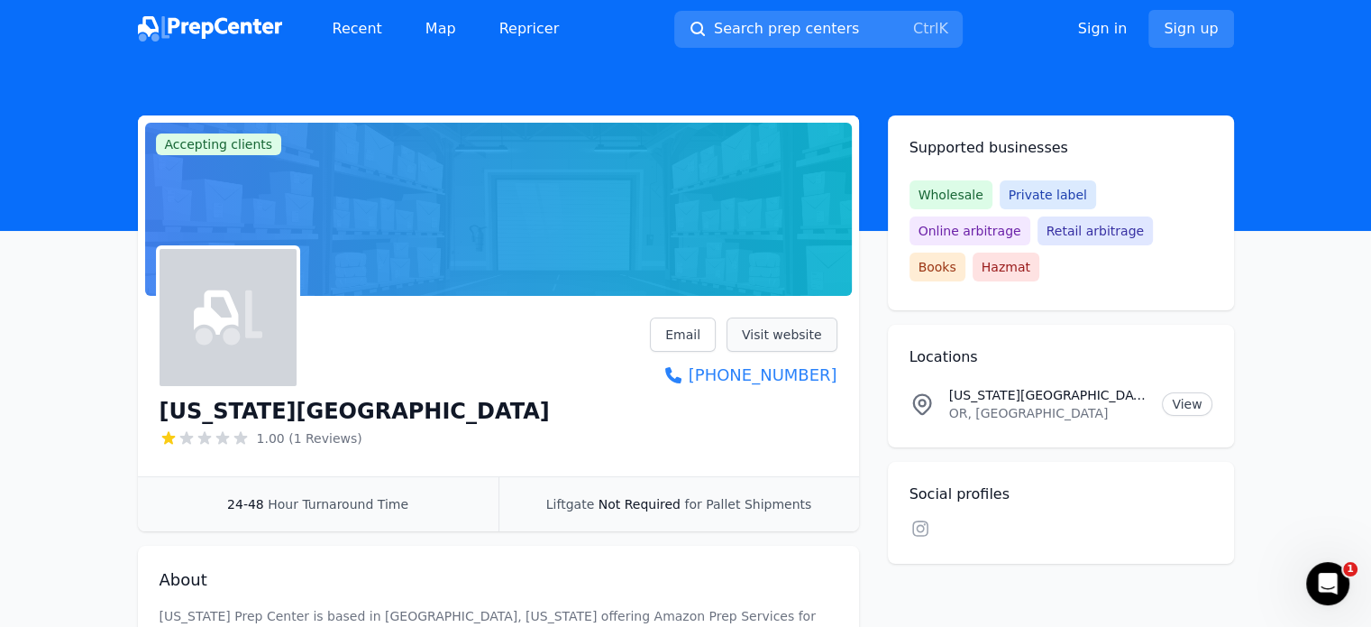
click at [764, 342] on link "Visit website" at bounding box center [782, 334] width 111 height 34
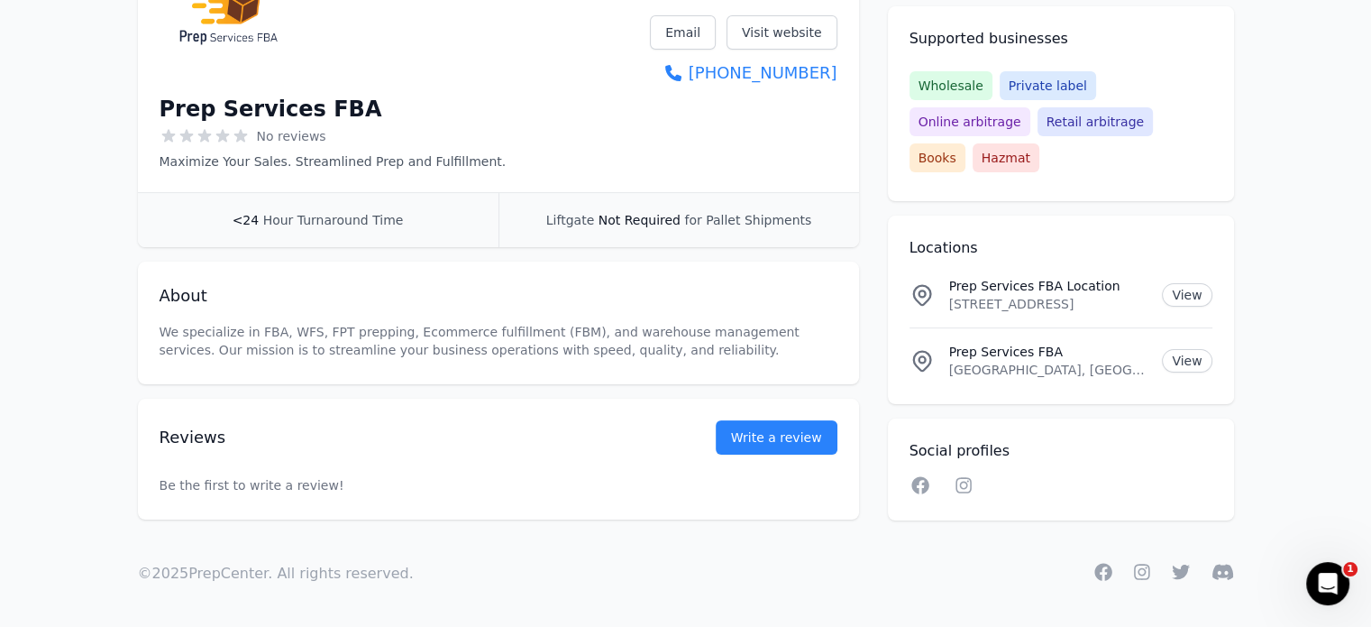
scroll to position [122, 0]
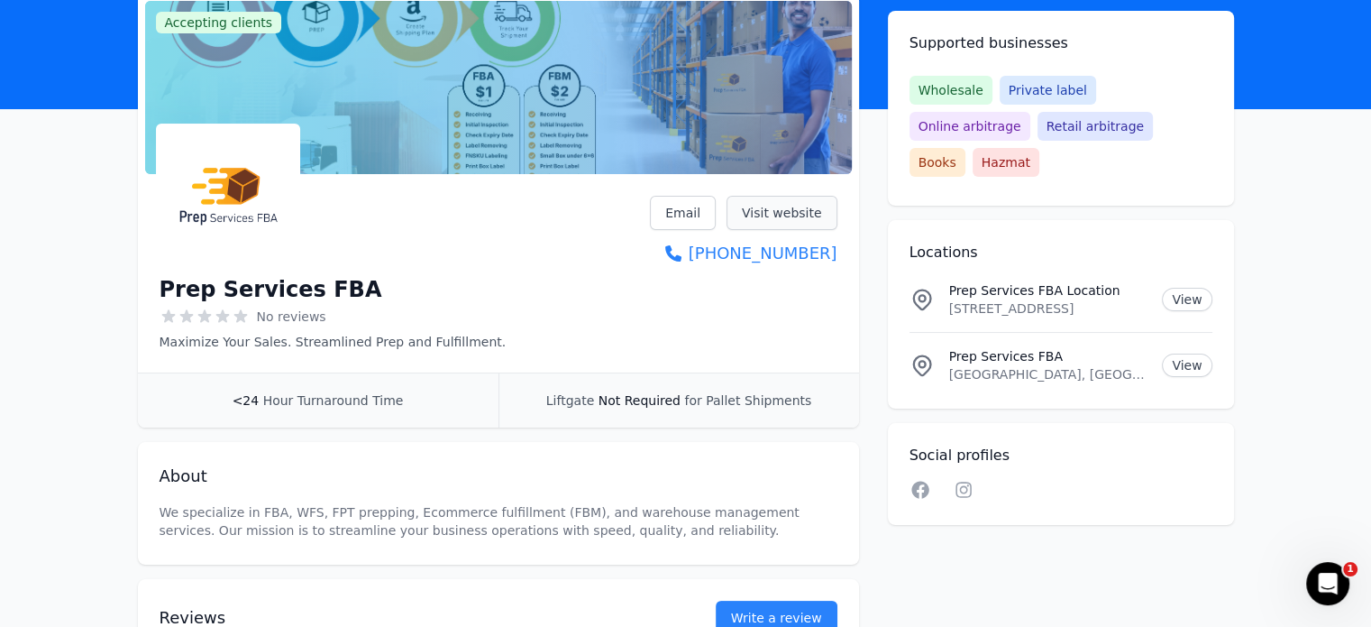
click at [784, 216] on link "Visit website" at bounding box center [782, 213] width 111 height 34
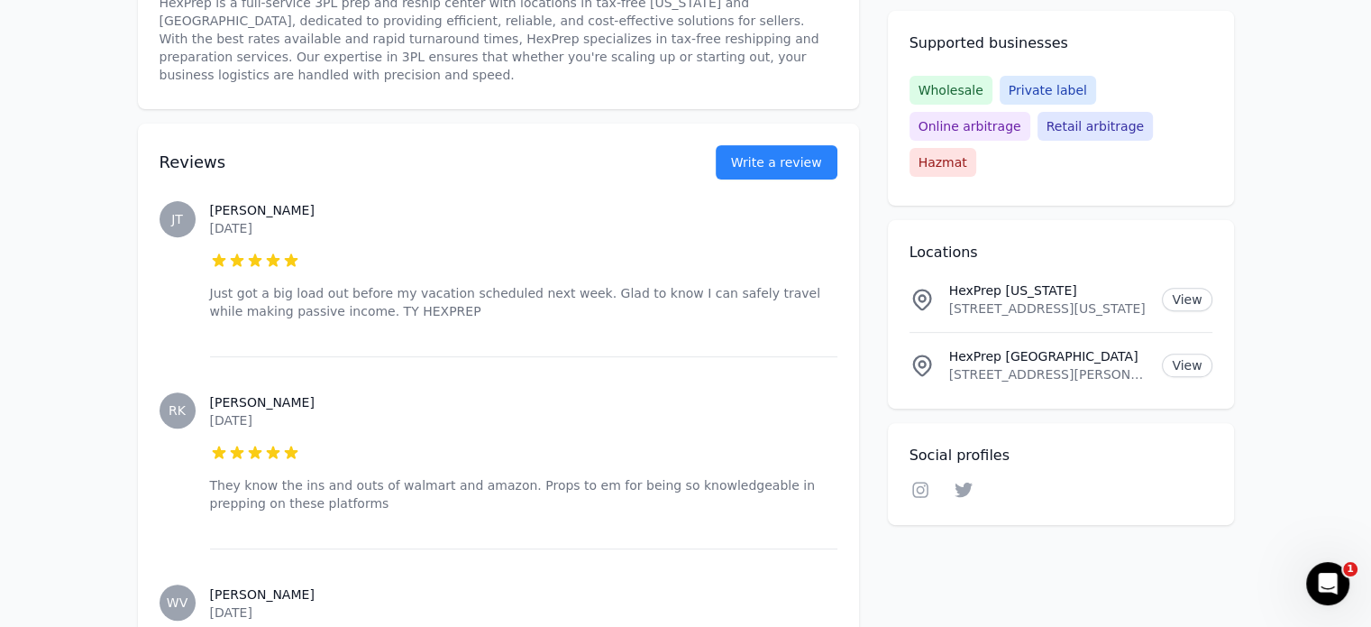
scroll to position [180, 0]
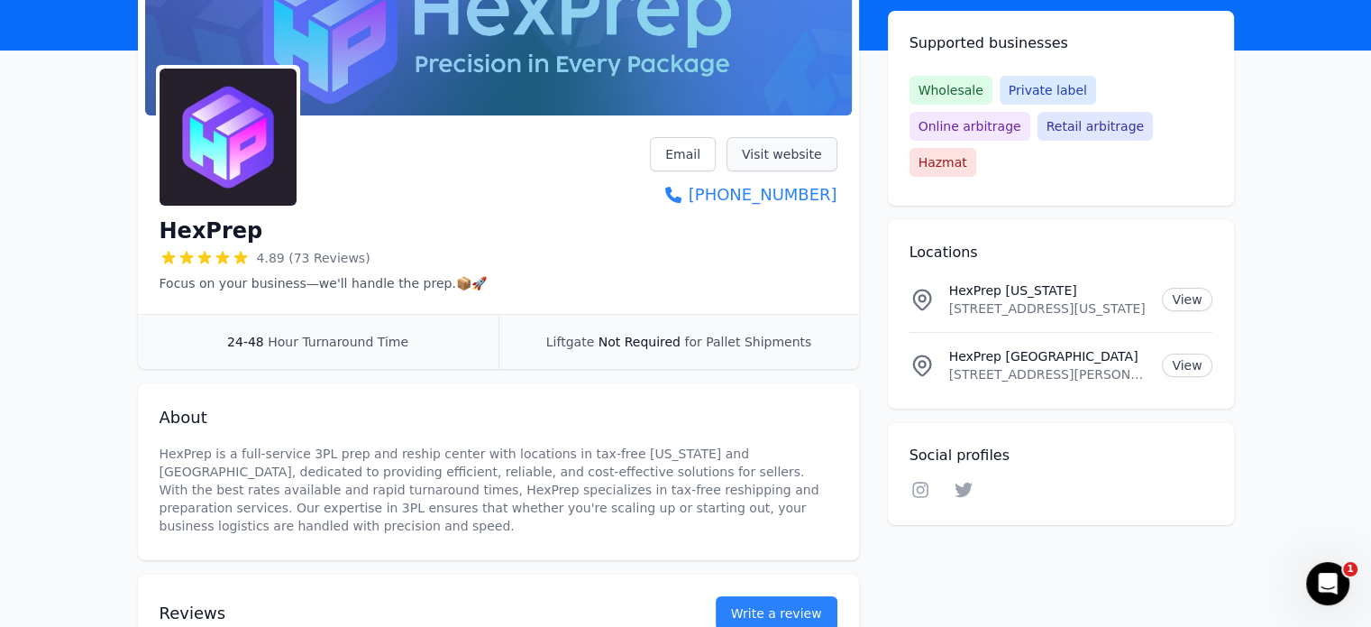
click at [795, 157] on link "Visit website" at bounding box center [782, 154] width 111 height 34
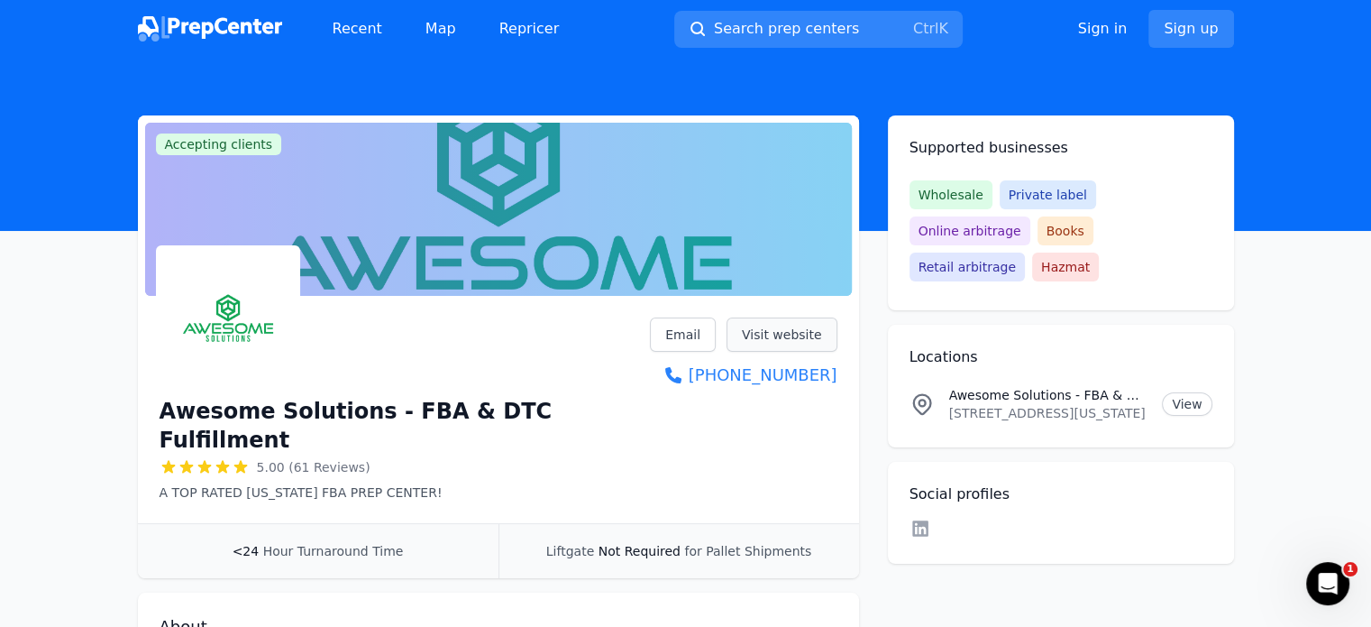
click at [747, 323] on link "Visit website" at bounding box center [782, 334] width 111 height 34
